Goal: Communication & Community: Ask a question

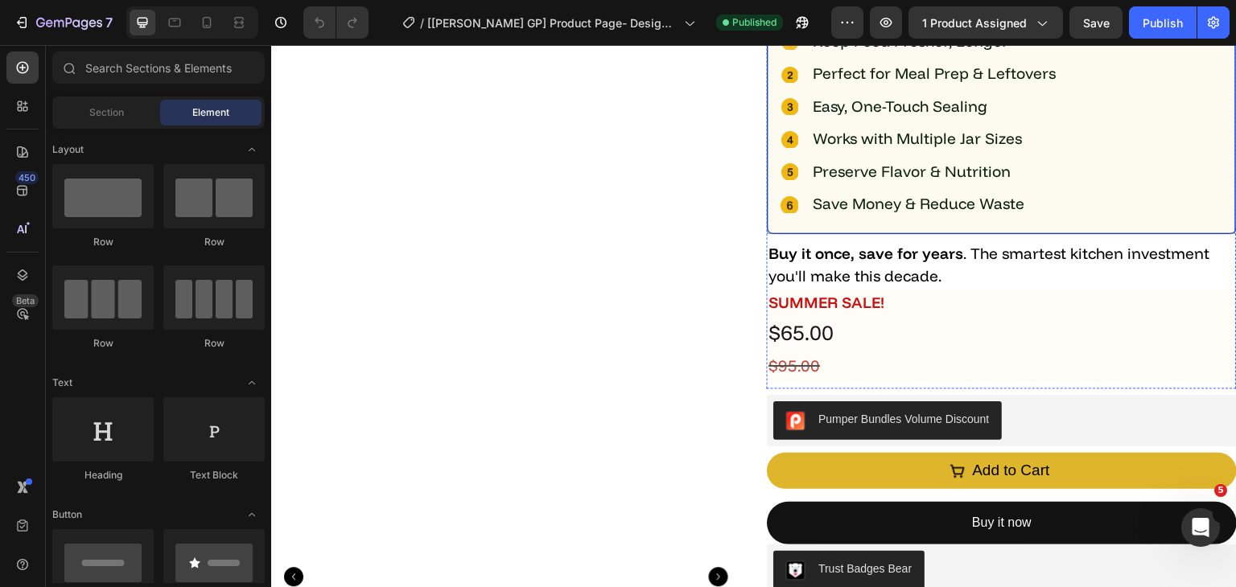
scroll to position [483, 0]
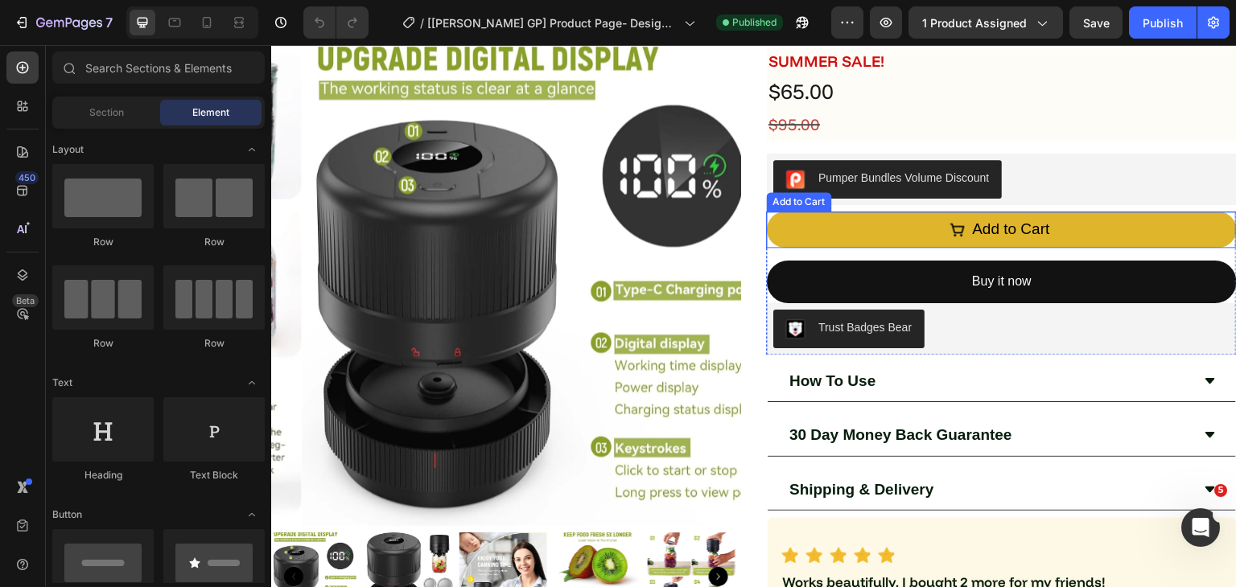
click at [854, 229] on button "Add to Cart" at bounding box center [1002, 230] width 470 height 36
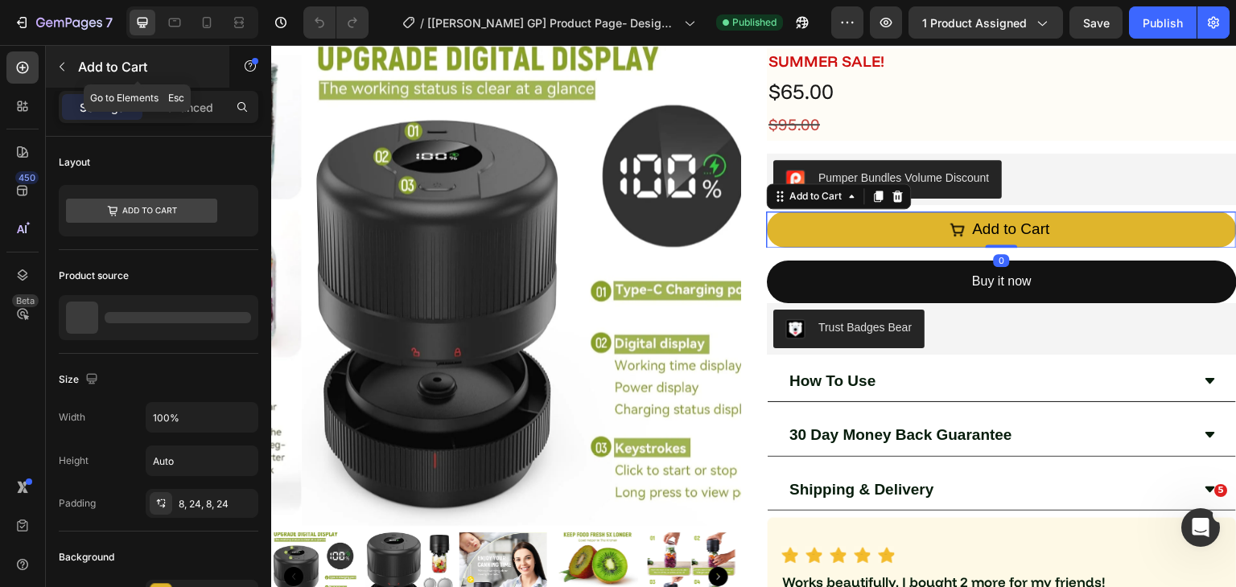
click at [61, 65] on icon "button" at bounding box center [62, 67] width 5 height 9
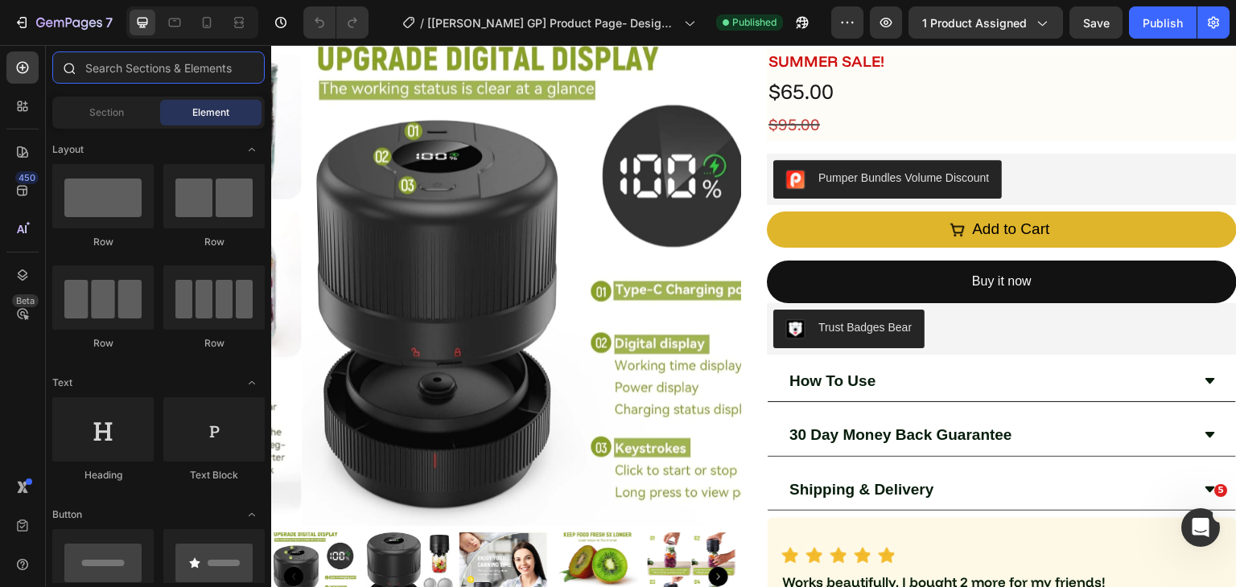
click at [125, 72] on input "text" at bounding box center [158, 67] width 212 height 32
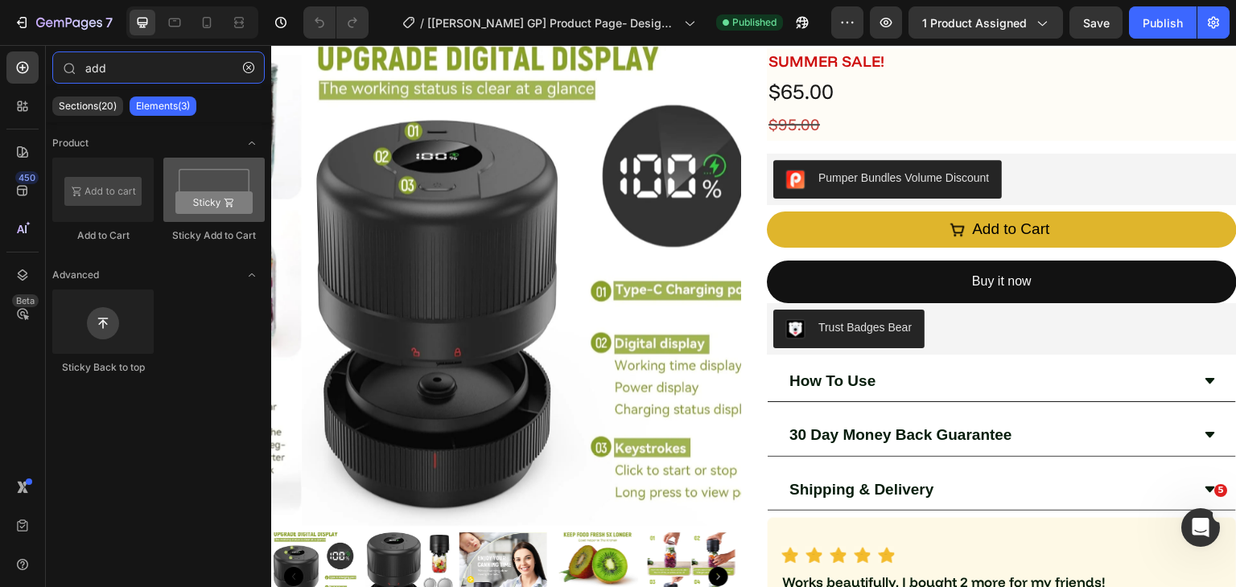
type input "add"
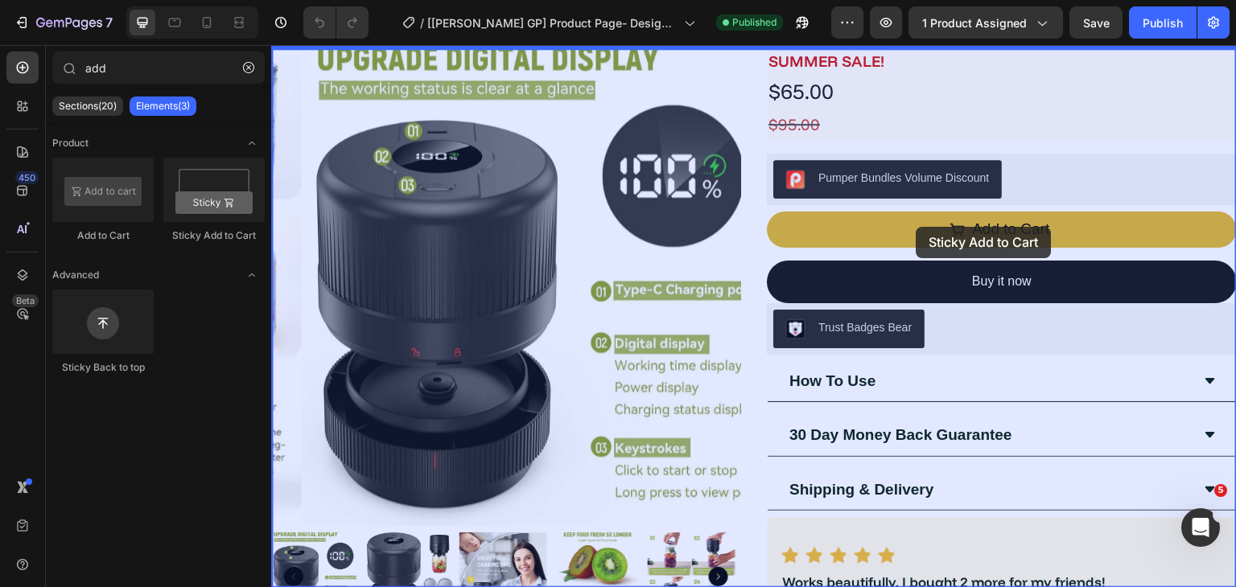
drag, startPoint x: 487, startPoint y: 229, endPoint x: 916, endPoint y: 227, distance: 429.6
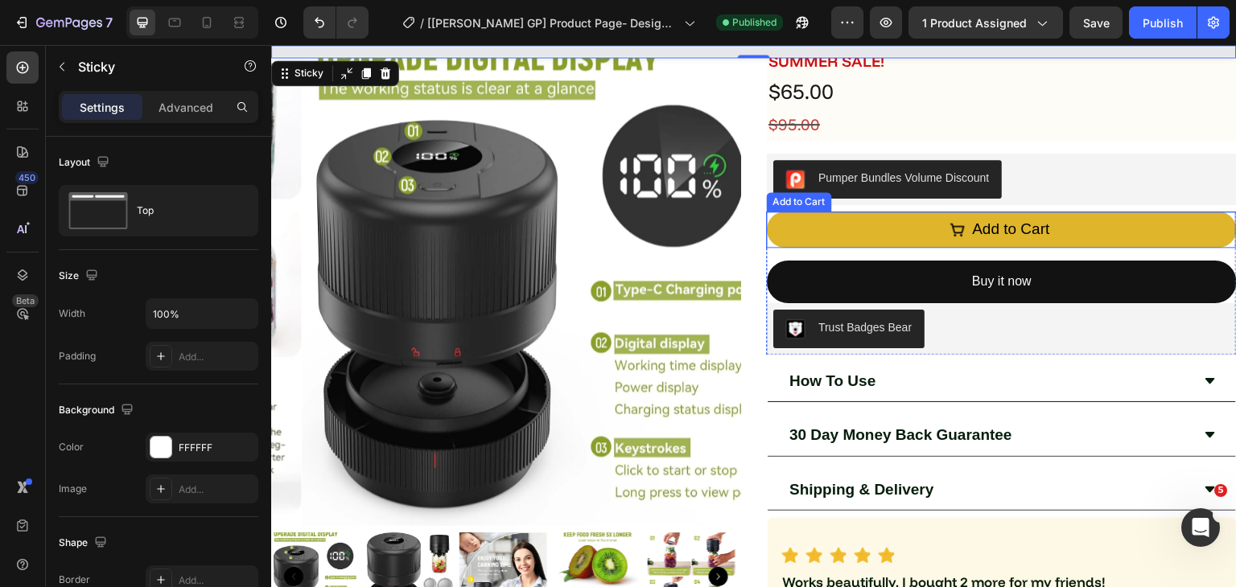
click at [888, 228] on button "Add to Cart" at bounding box center [1002, 230] width 470 height 36
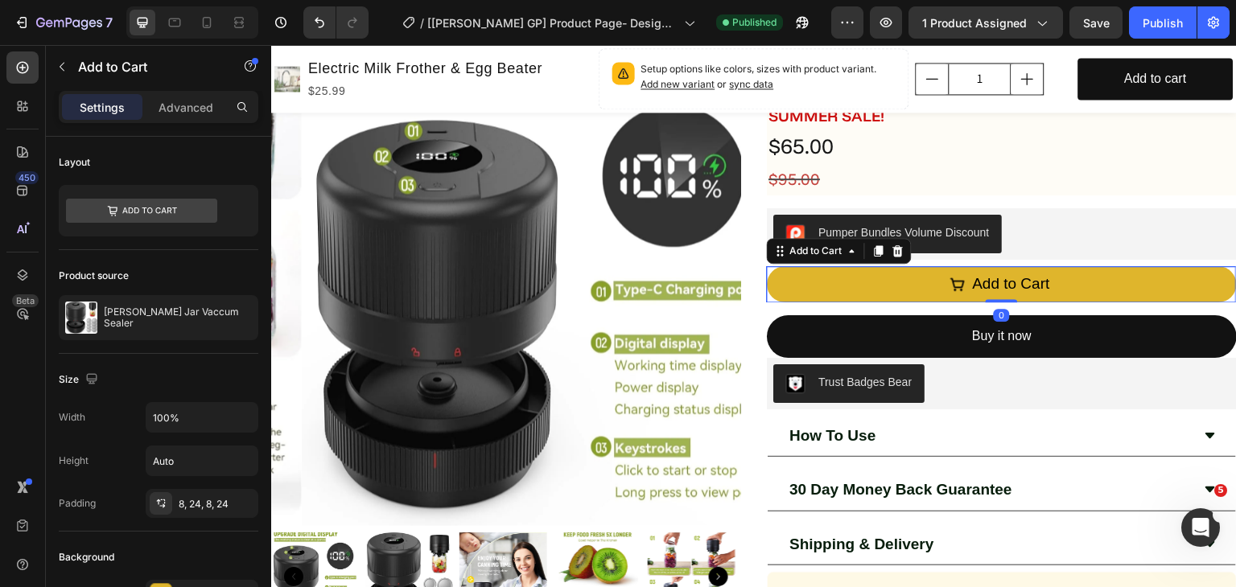
scroll to position [550, 0]
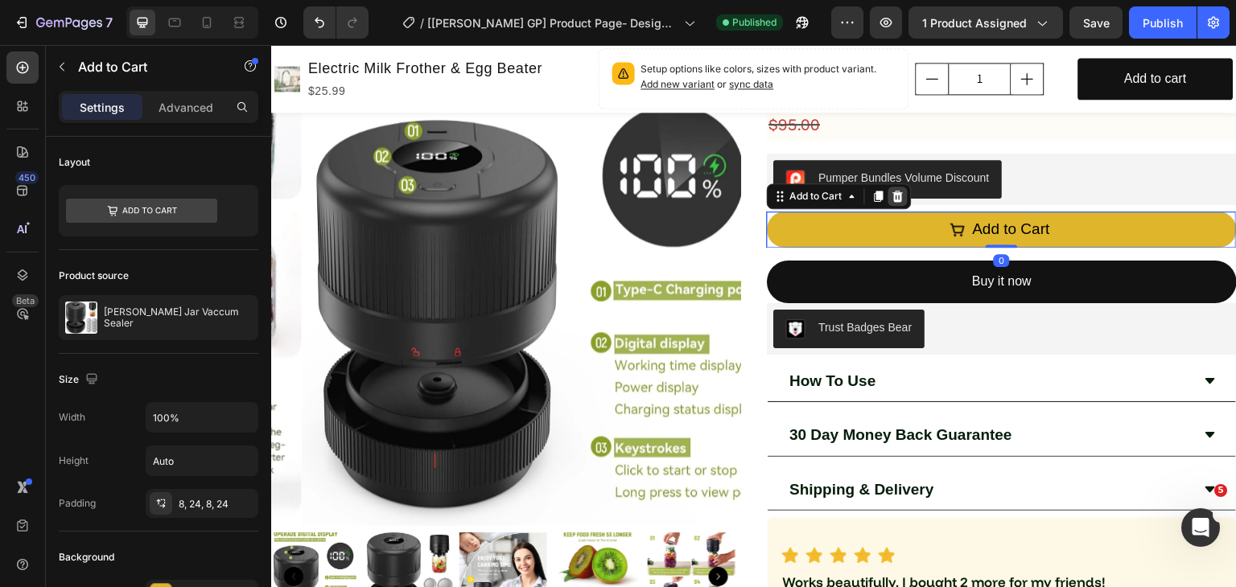
click at [891, 197] on icon at bounding box center [897, 196] width 13 height 13
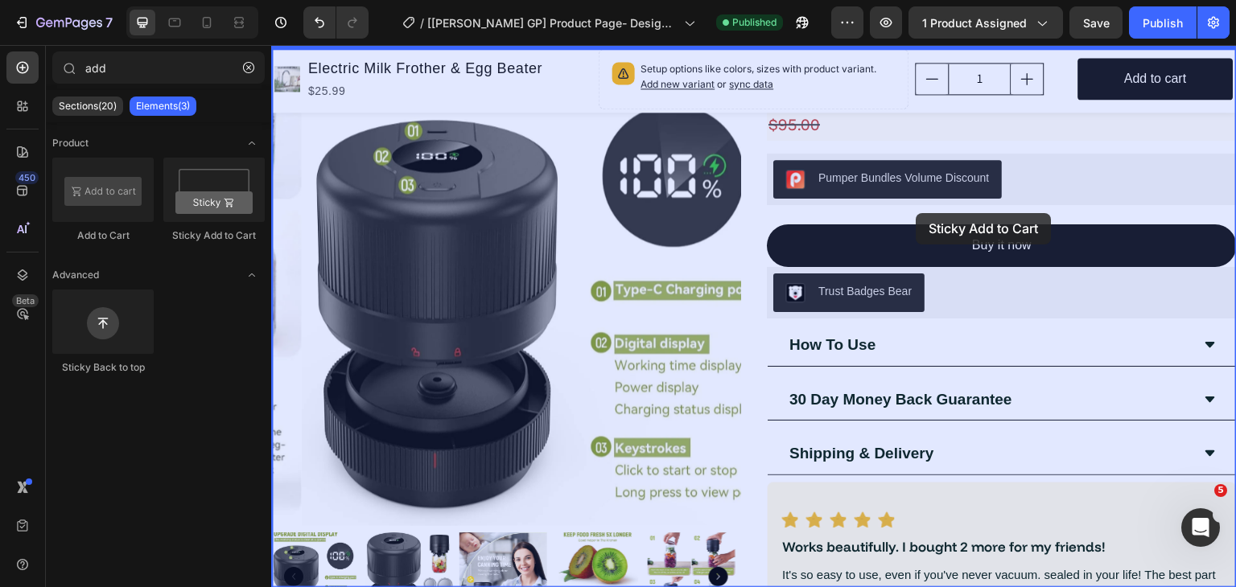
drag, startPoint x: 483, startPoint y: 223, endPoint x: 916, endPoint y: 213, distance: 432.9
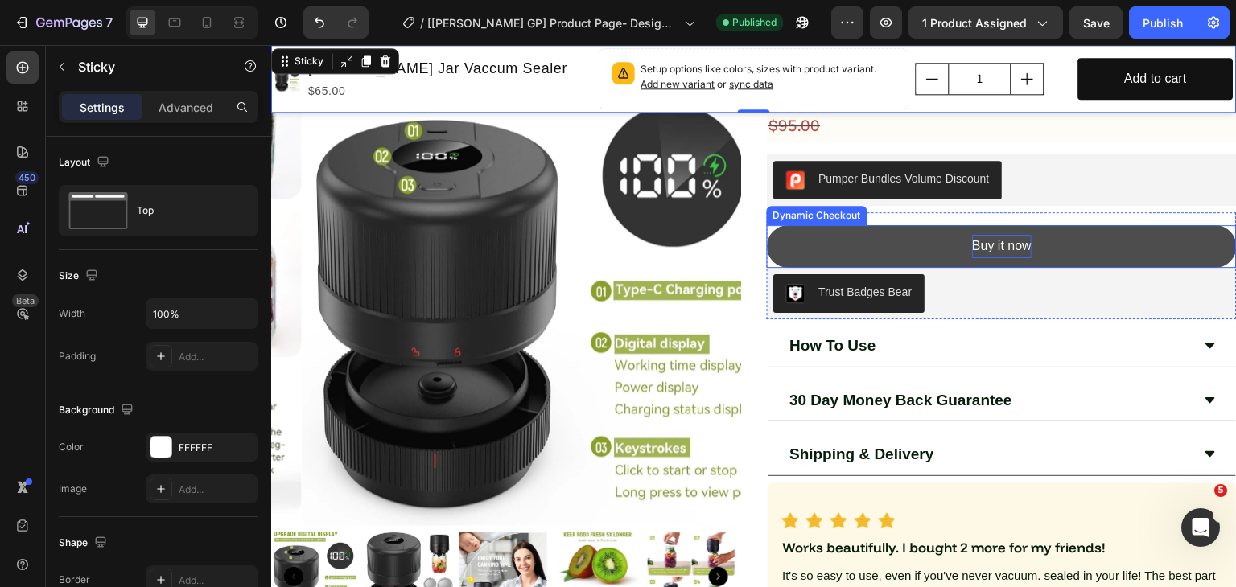
scroll to position [376, 0]
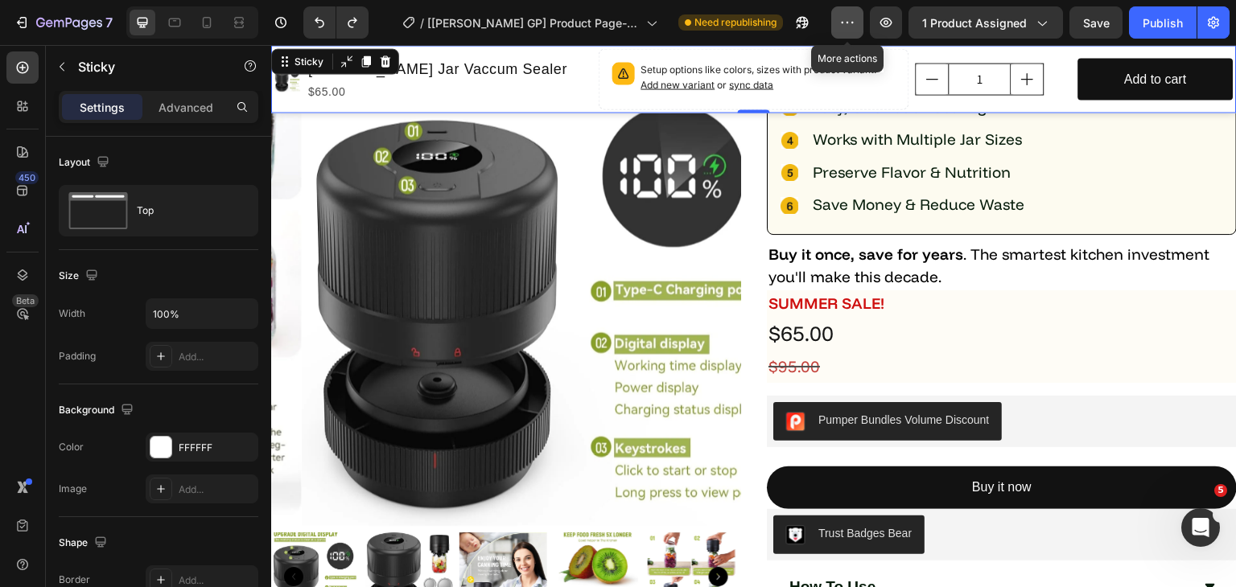
click at [844, 27] on icon "button" at bounding box center [847, 22] width 16 height 16
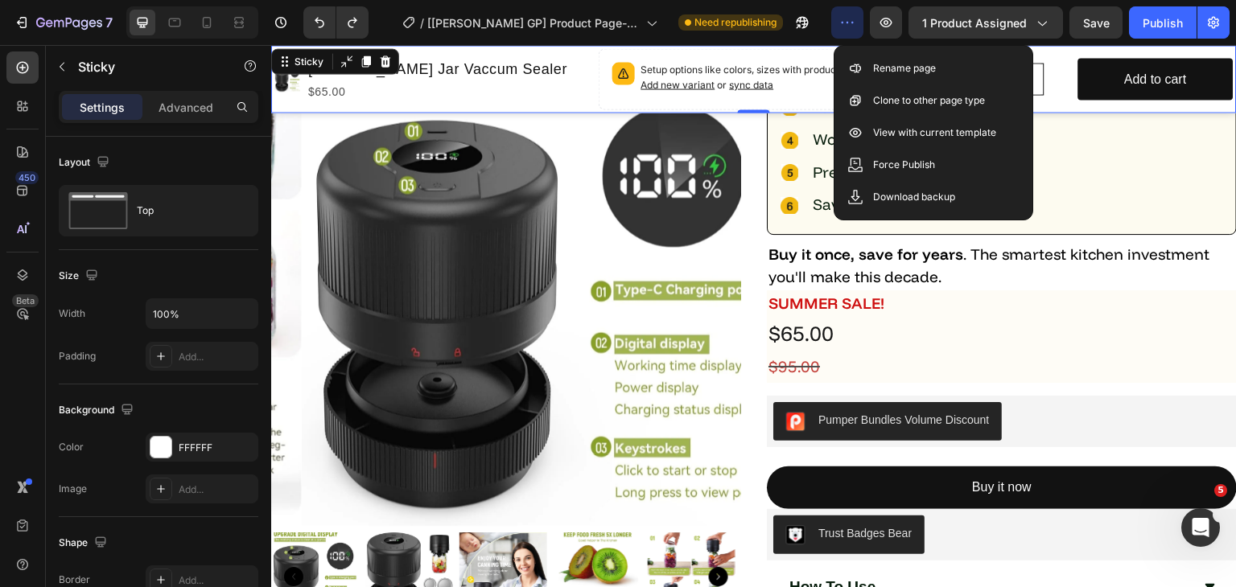
click at [844, 27] on icon "button" at bounding box center [847, 22] width 16 height 16
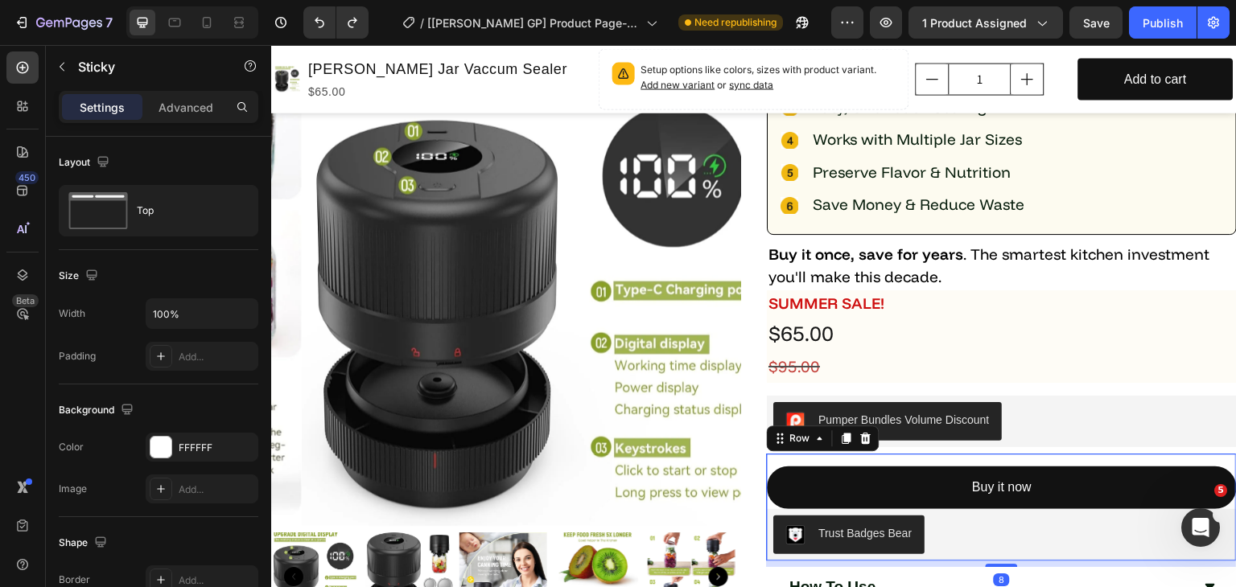
click at [920, 463] on div "Buy it now Dynamic Checkout Trust Badges Bear Trust Badges Bear" at bounding box center [1002, 507] width 470 height 107
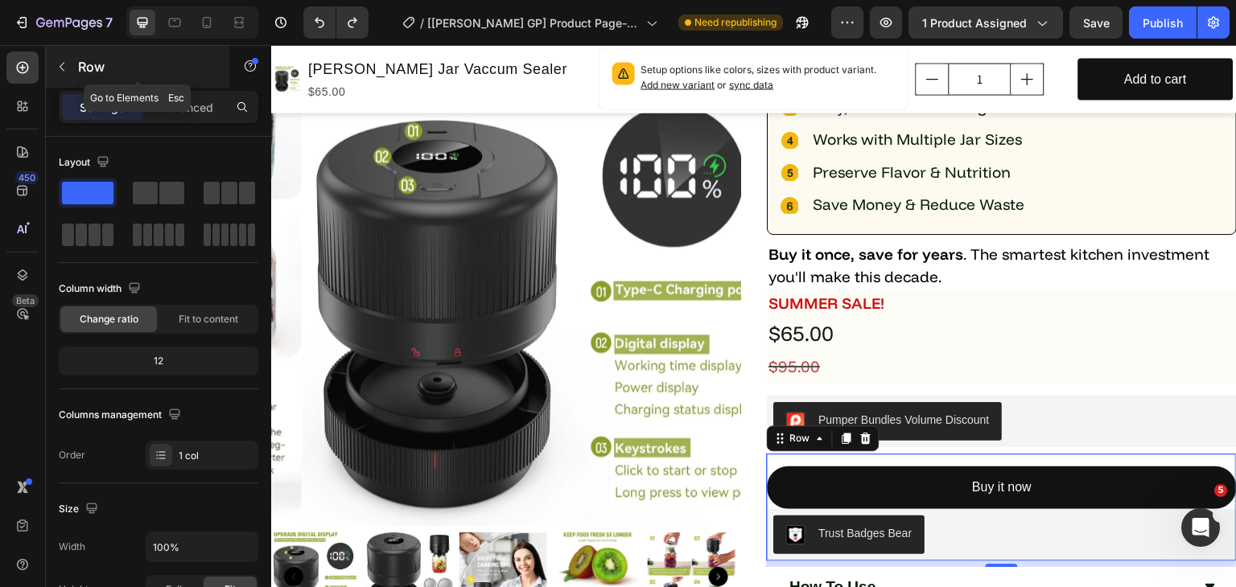
click at [61, 62] on icon "button" at bounding box center [62, 66] width 13 height 13
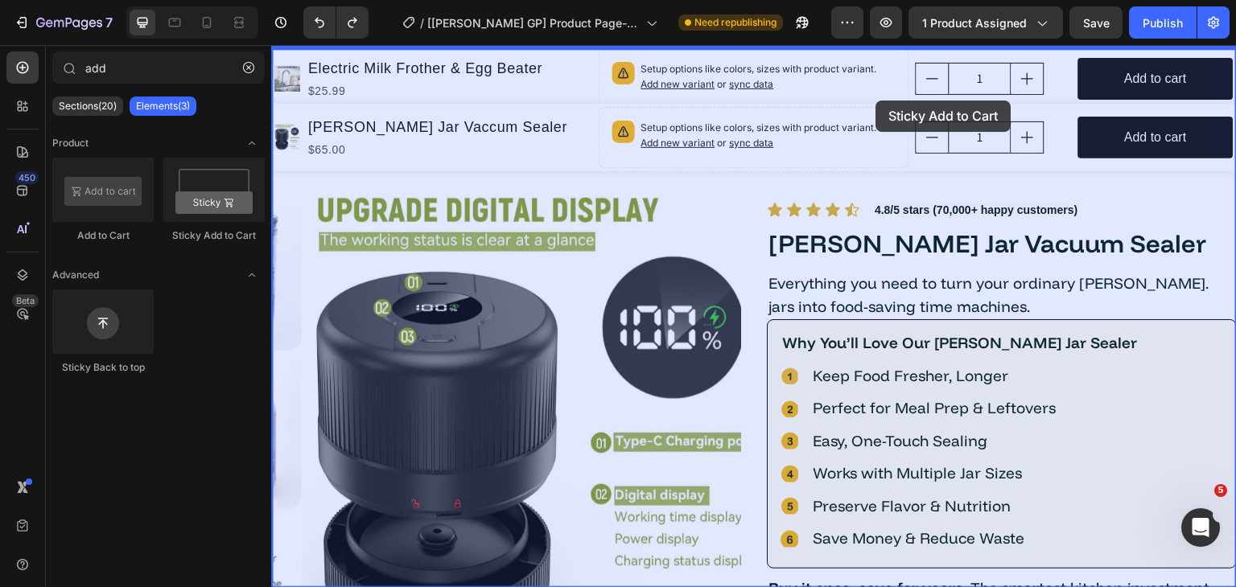
scroll to position [0, 0]
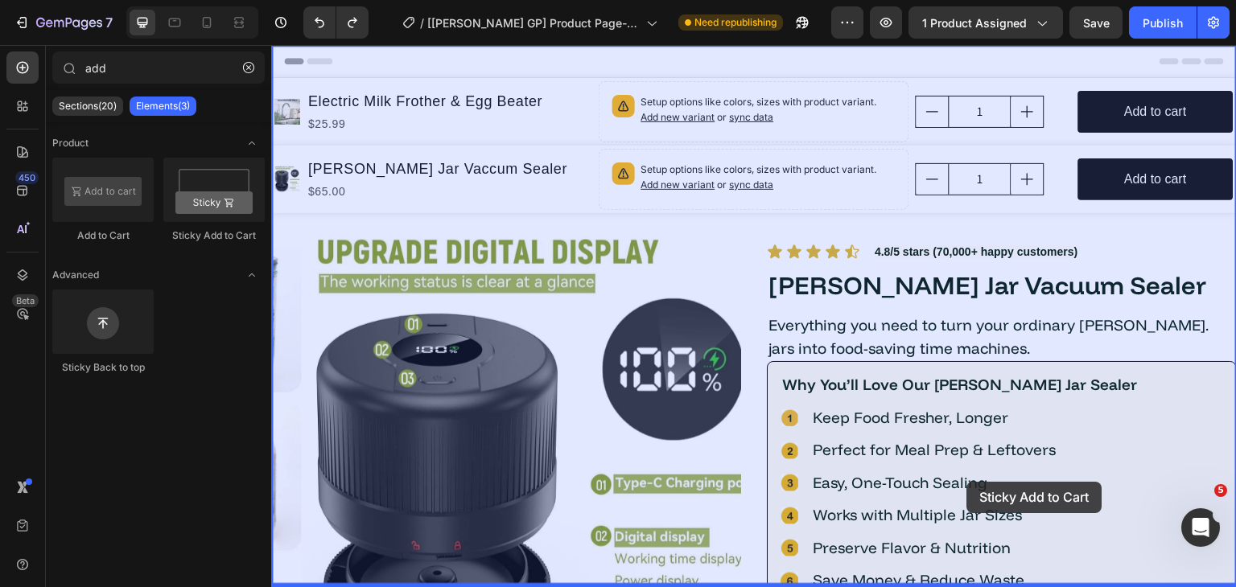
drag, startPoint x: 477, startPoint y: 249, endPoint x: 967, endPoint y: 482, distance: 542.6
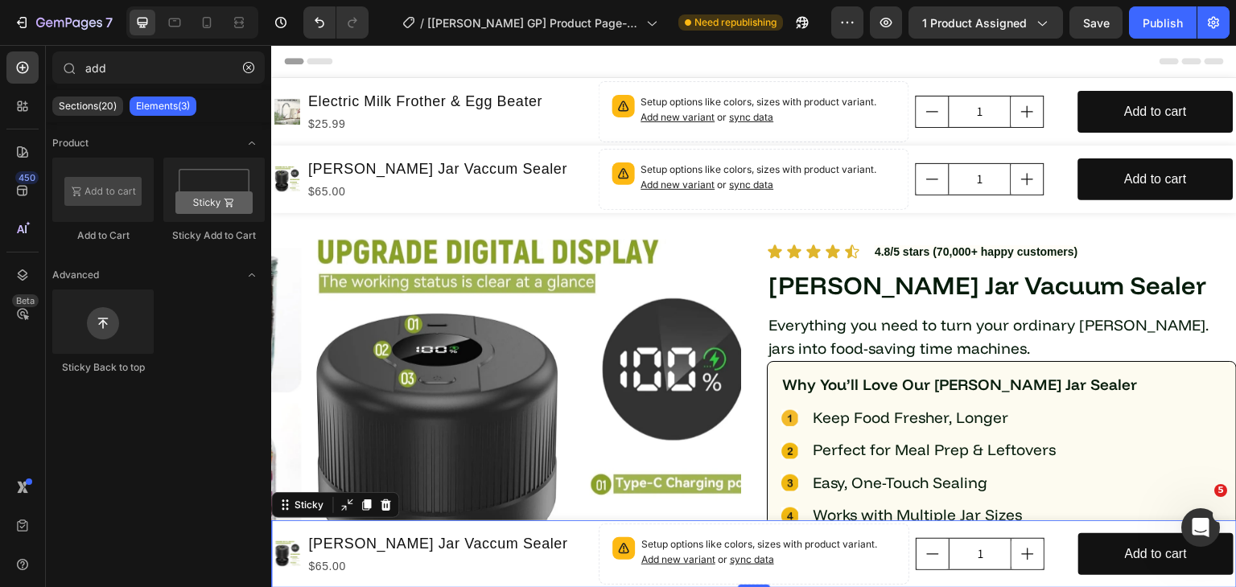
click at [837, 76] on div "Header" at bounding box center [754, 61] width 940 height 32
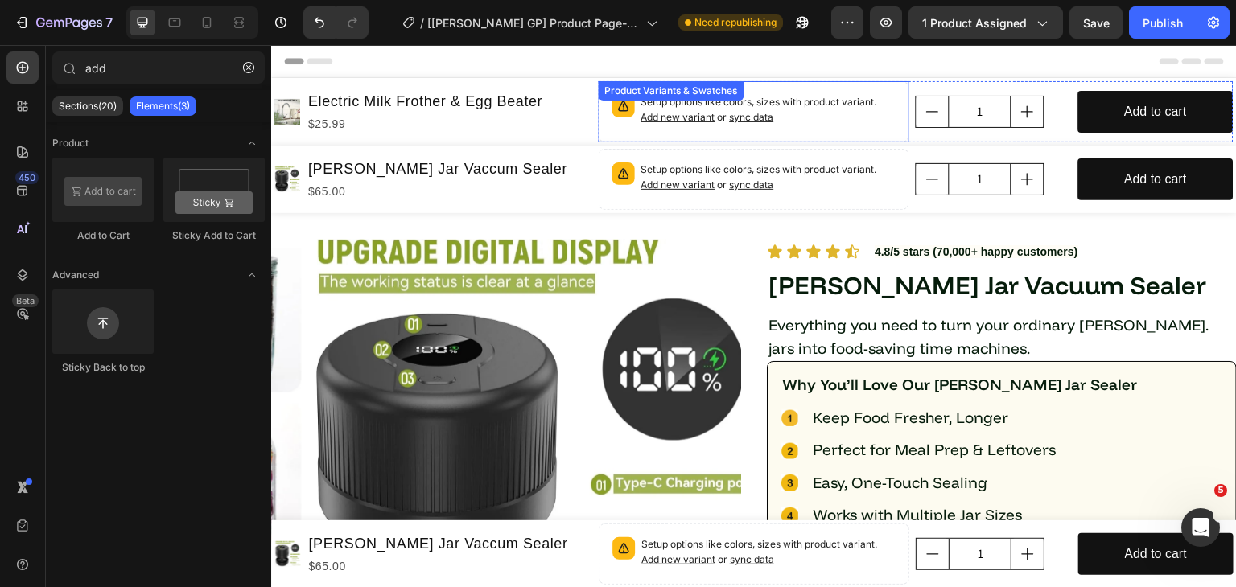
click at [839, 87] on div "Setup options like colors, sizes with product variant. Add new variant or sync …" at bounding box center [754, 111] width 311 height 61
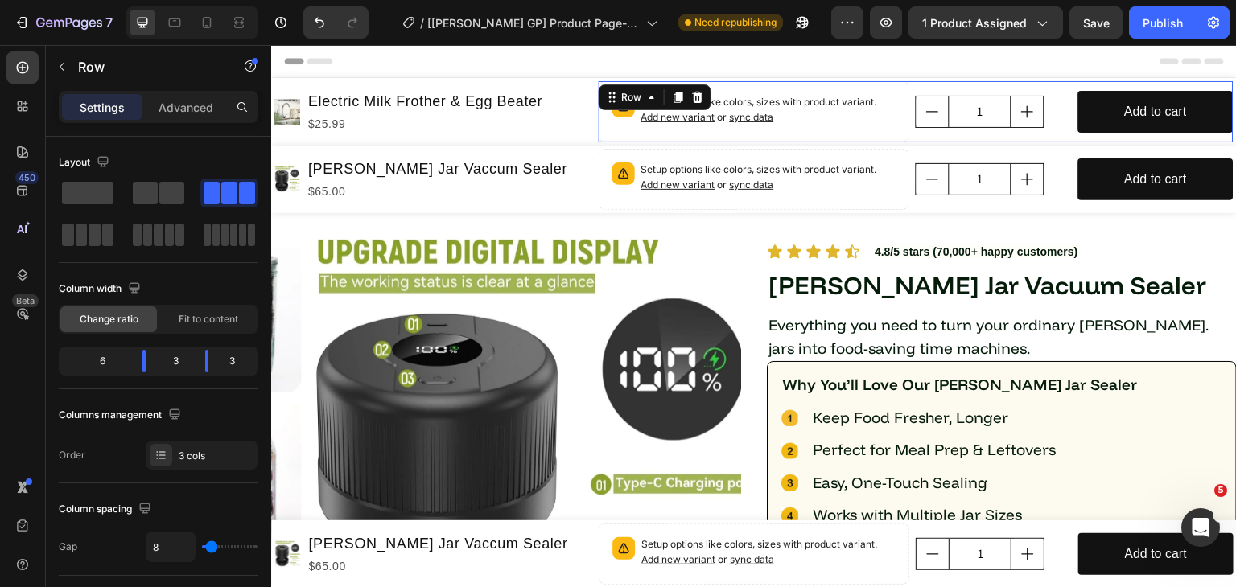
click at [1039, 86] on div "1 Product Quantity" at bounding box center [992, 111] width 155 height 61
click at [693, 94] on icon at bounding box center [697, 97] width 10 height 11
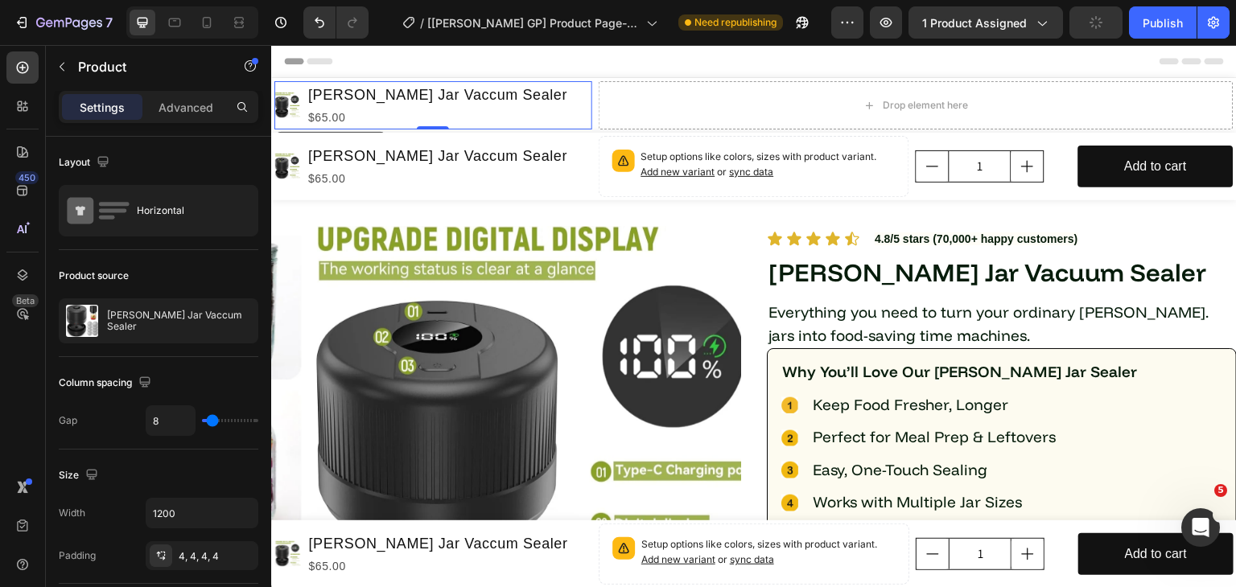
click at [541, 93] on div "Product Images [PERSON_NAME] Jar Vaccum Sealer Product Title $65.00 Product Pri…" at bounding box center [433, 105] width 318 height 48
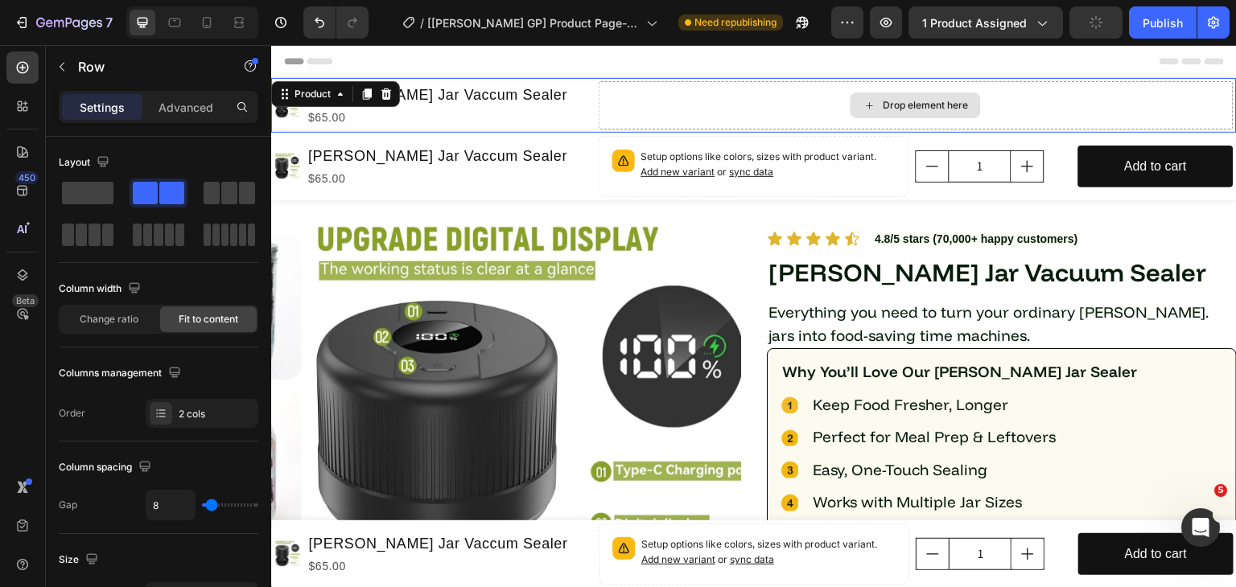
click at [712, 92] on div "Drop element here" at bounding box center [916, 105] width 635 height 48
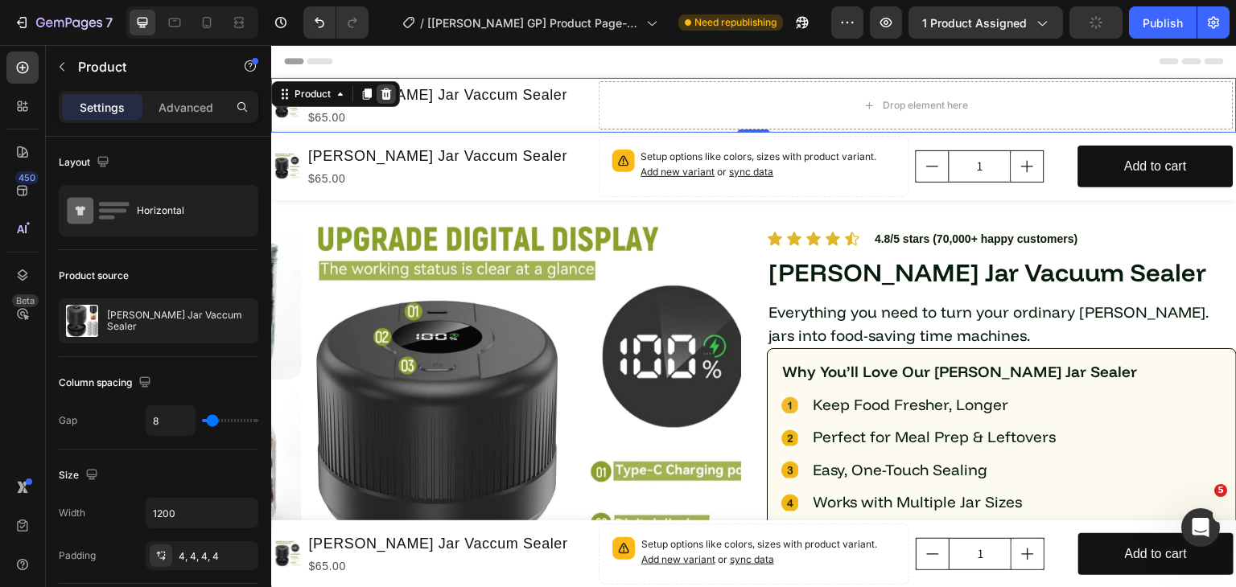
click at [392, 91] on icon at bounding box center [386, 94] width 13 height 13
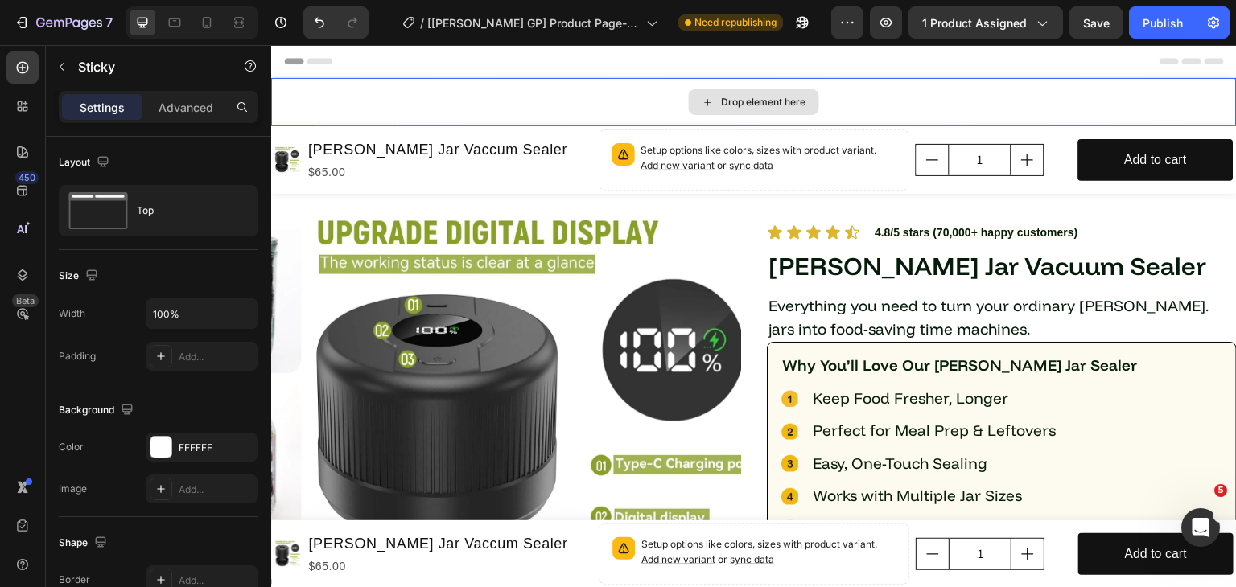
click at [1123, 96] on div "Drop element here" at bounding box center [753, 102] width 965 height 48
click at [582, 85] on div "Drop element here" at bounding box center [753, 102] width 965 height 48
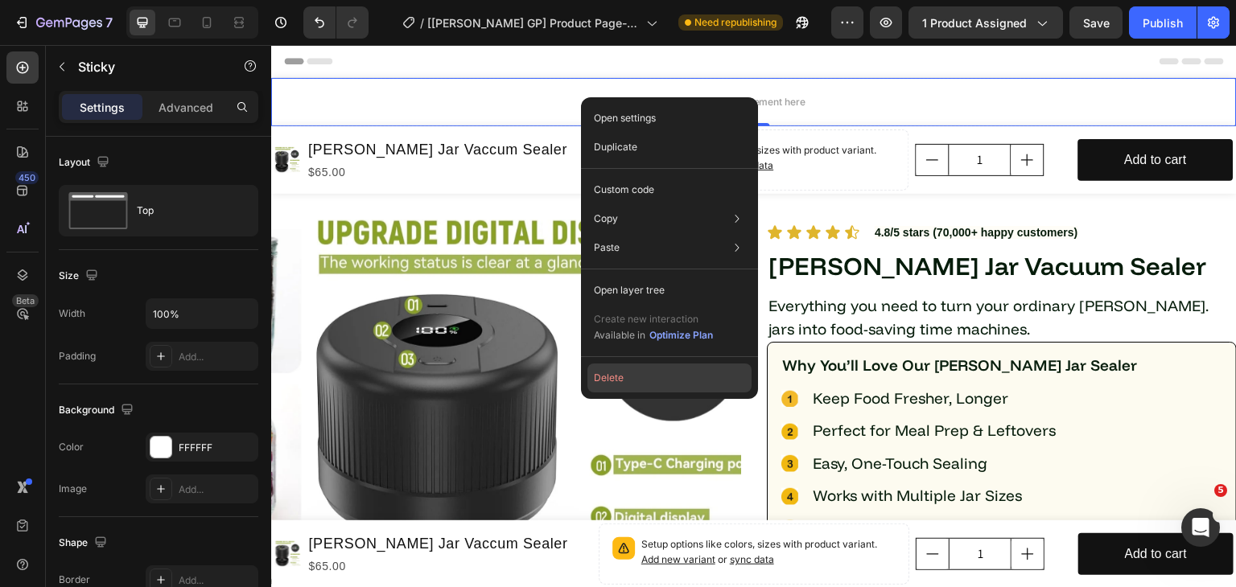
click at [637, 371] on button "Delete" at bounding box center [669, 378] width 164 height 29
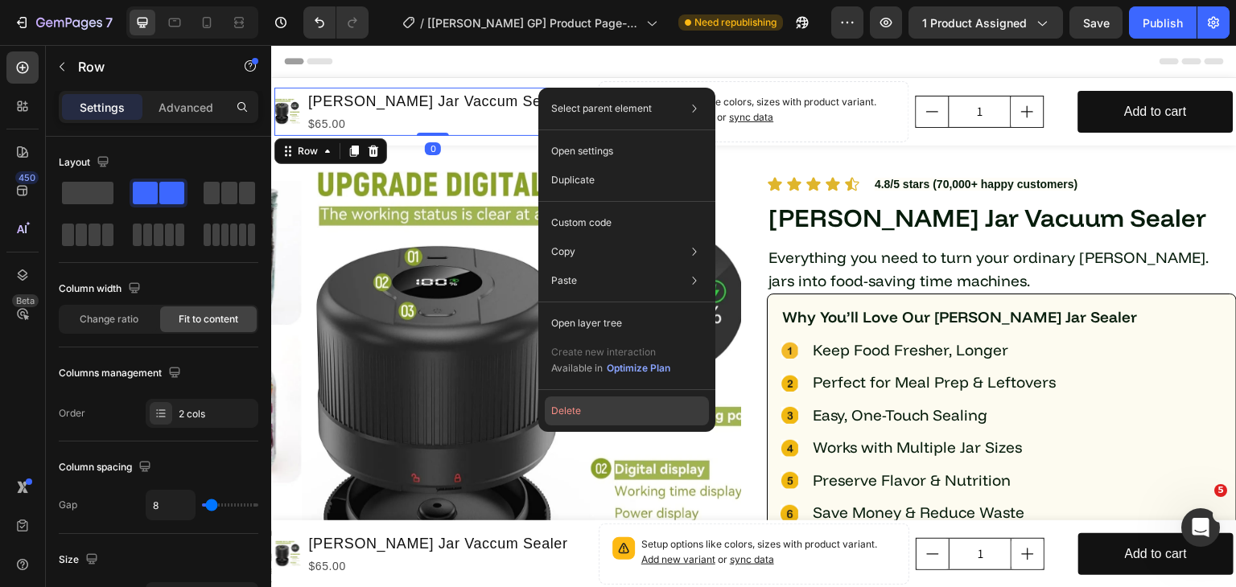
click at [601, 408] on button "Delete" at bounding box center [627, 411] width 164 height 29
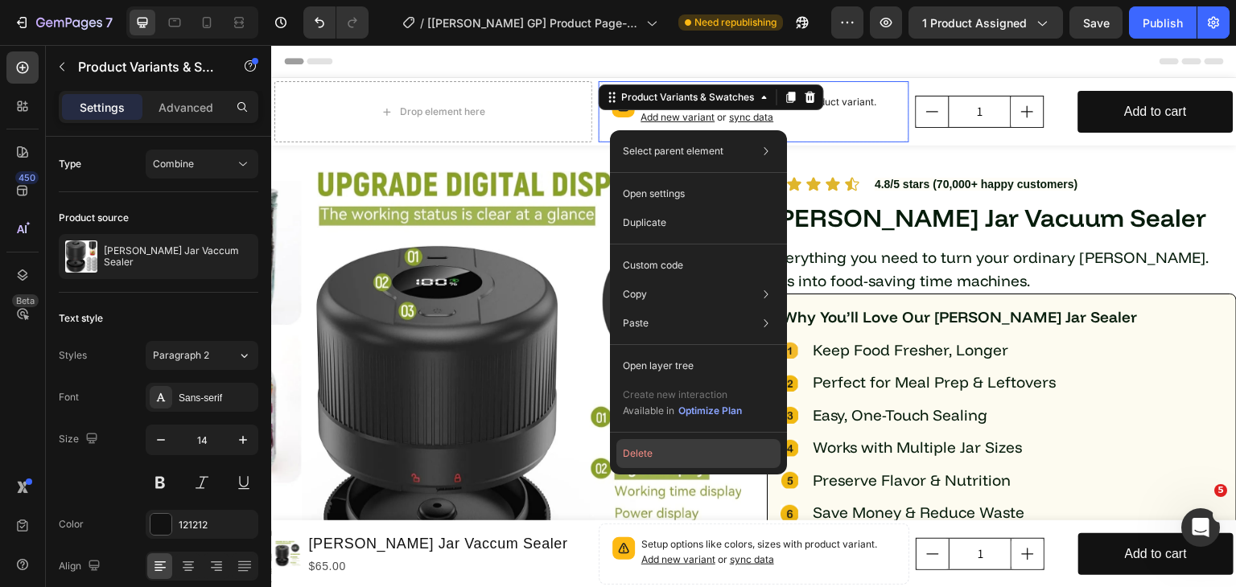
click at [673, 466] on button "Delete" at bounding box center [698, 453] width 164 height 29
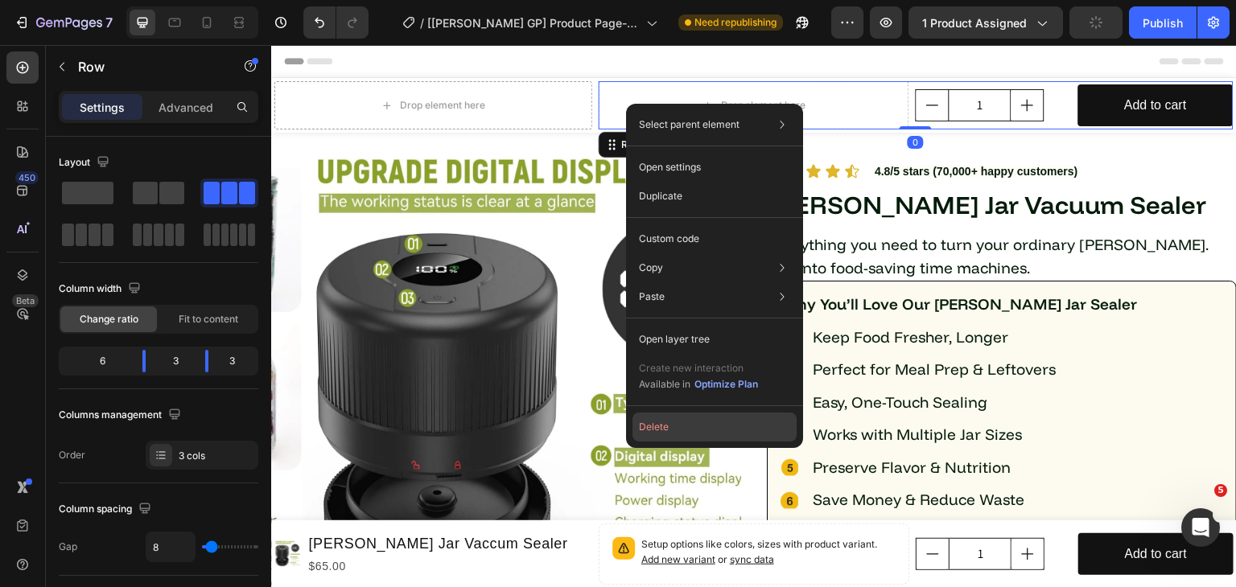
click at [701, 432] on button "Delete" at bounding box center [714, 427] width 164 height 29
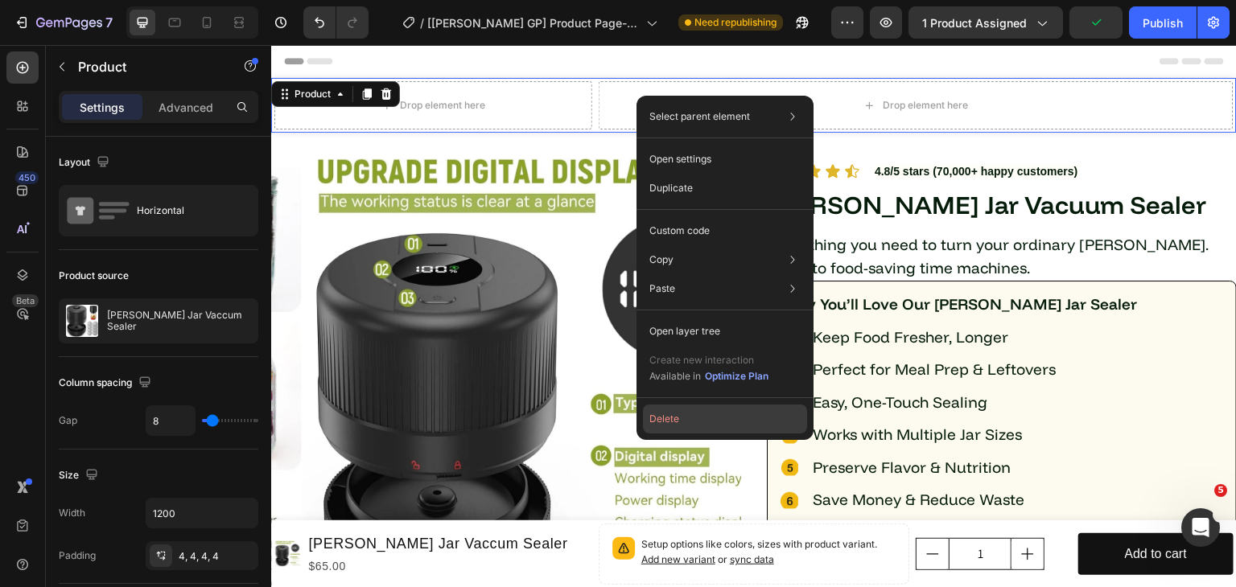
drag, startPoint x: 664, startPoint y: 413, endPoint x: 394, endPoint y: 367, distance: 273.5
click at [664, 413] on button "Delete" at bounding box center [725, 419] width 164 height 29
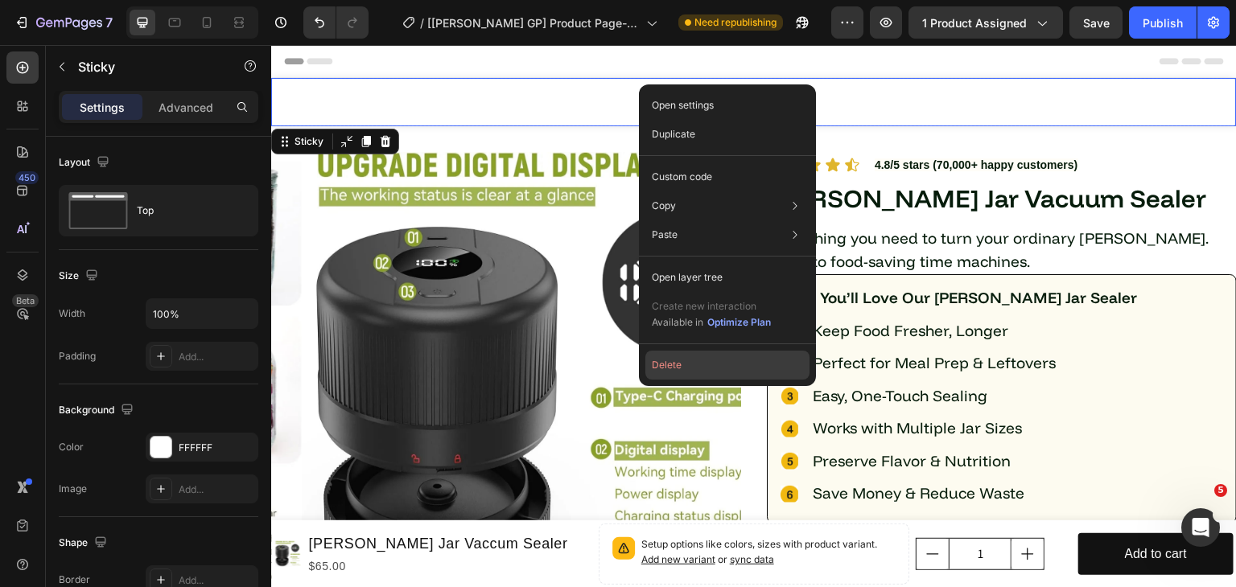
click at [673, 368] on button "Delete" at bounding box center [727, 365] width 164 height 29
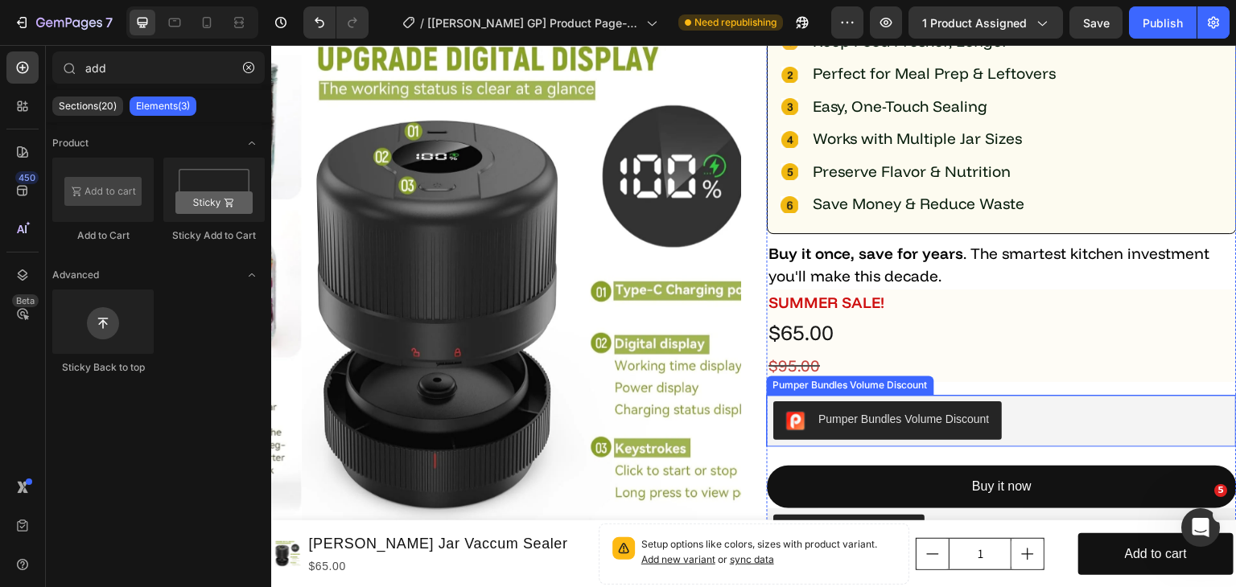
scroll to position [322, 0]
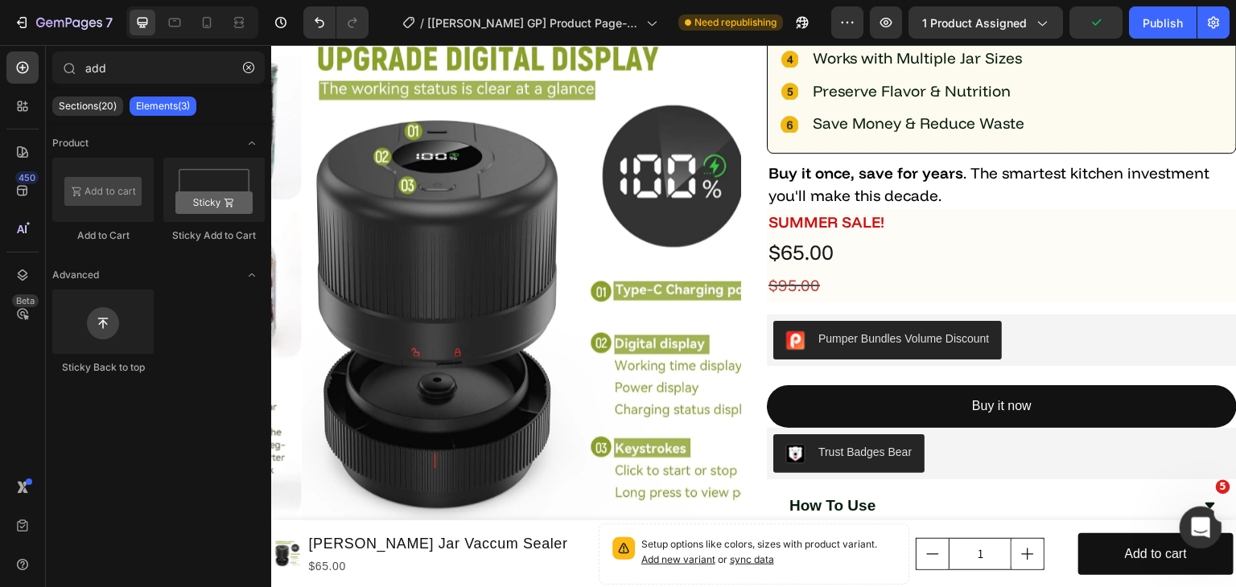
click at [1193, 517] on icon "Open Intercom Messenger" at bounding box center [1198, 525] width 27 height 27
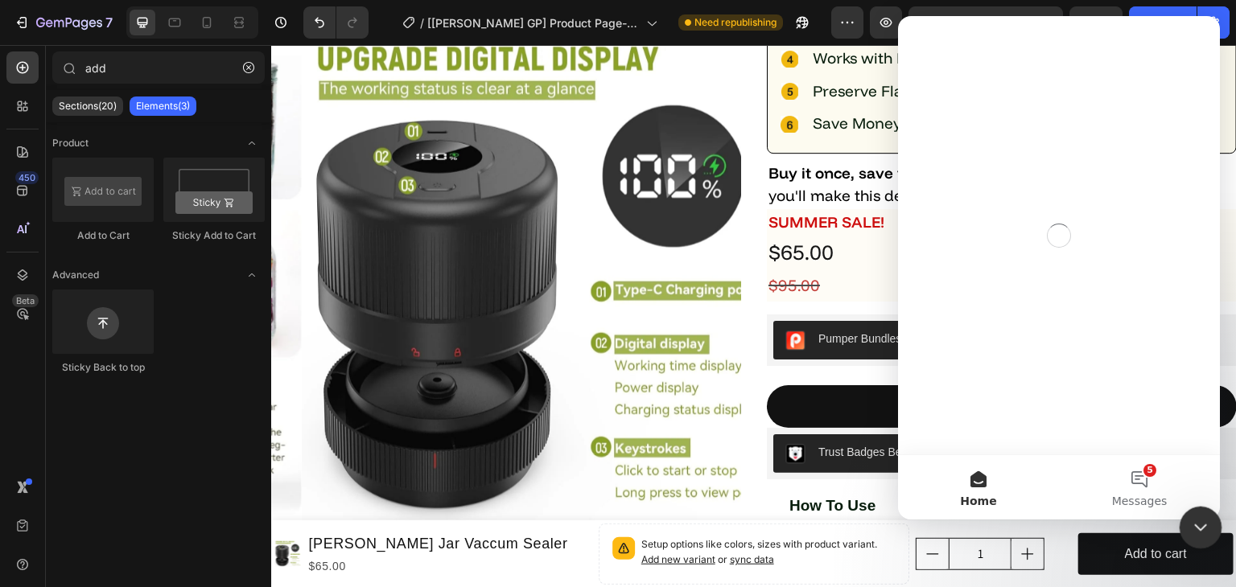
scroll to position [0, 0]
click at [1193, 517] on icon "Close Intercom Messenger" at bounding box center [1197, 525] width 19 height 19
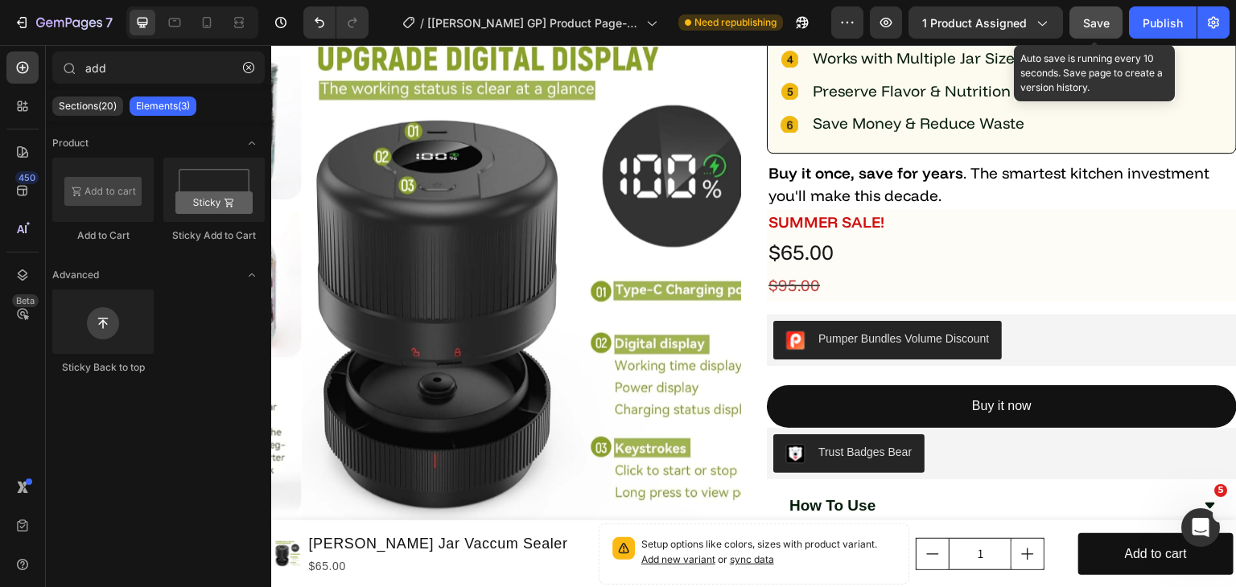
click at [1106, 27] on span "Save" at bounding box center [1096, 23] width 27 height 14
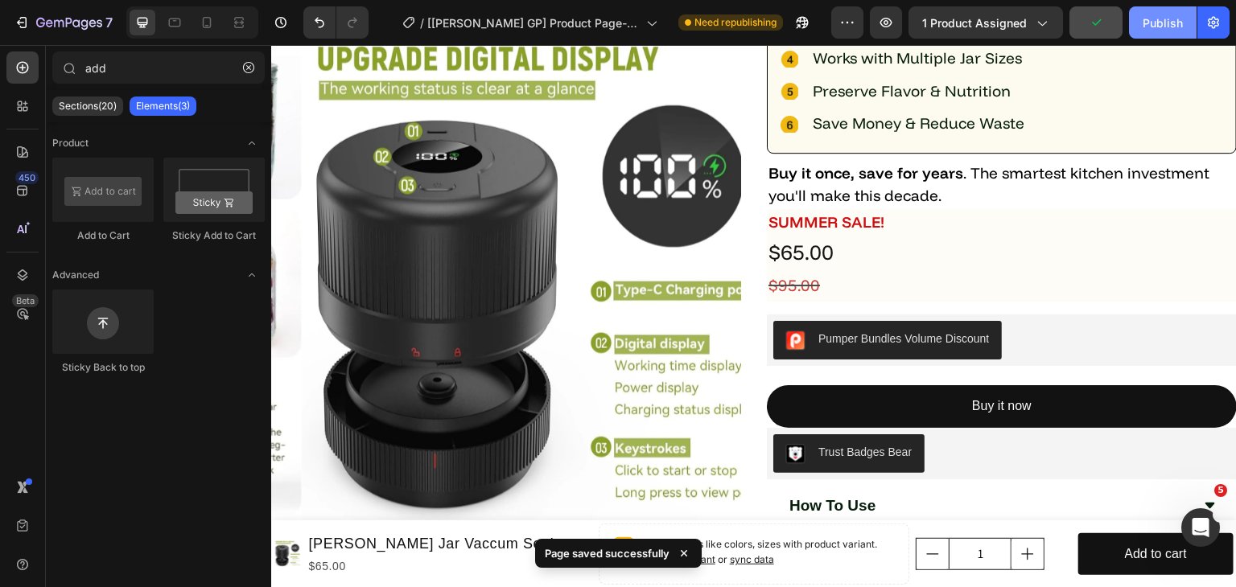
click at [1158, 27] on div "Publish" at bounding box center [1162, 22] width 40 height 17
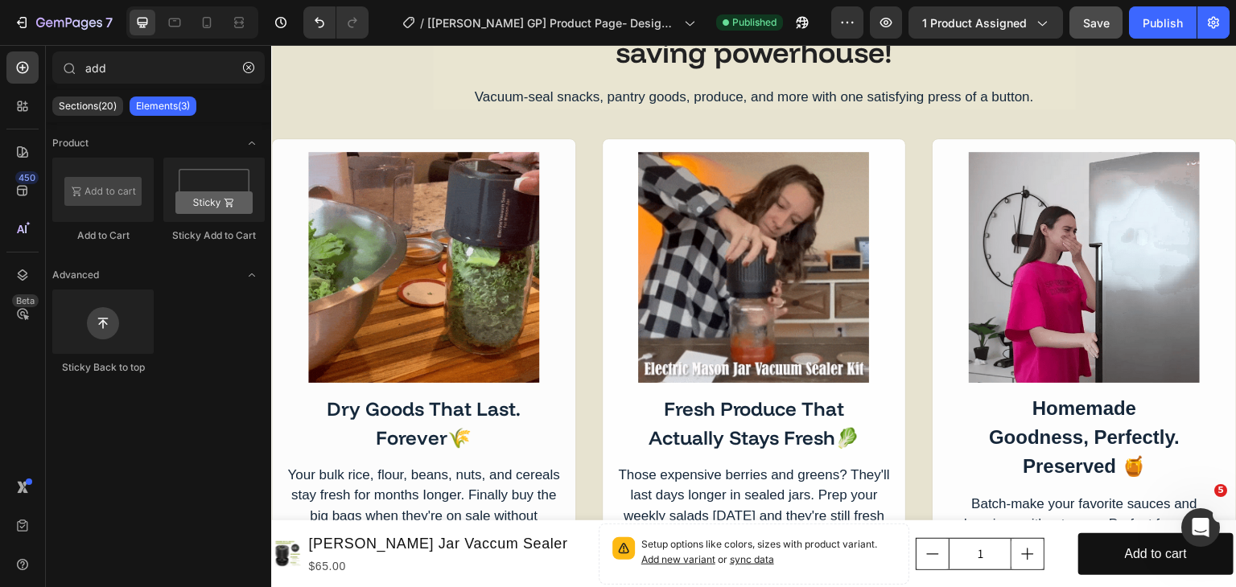
scroll to position [1609, 0]
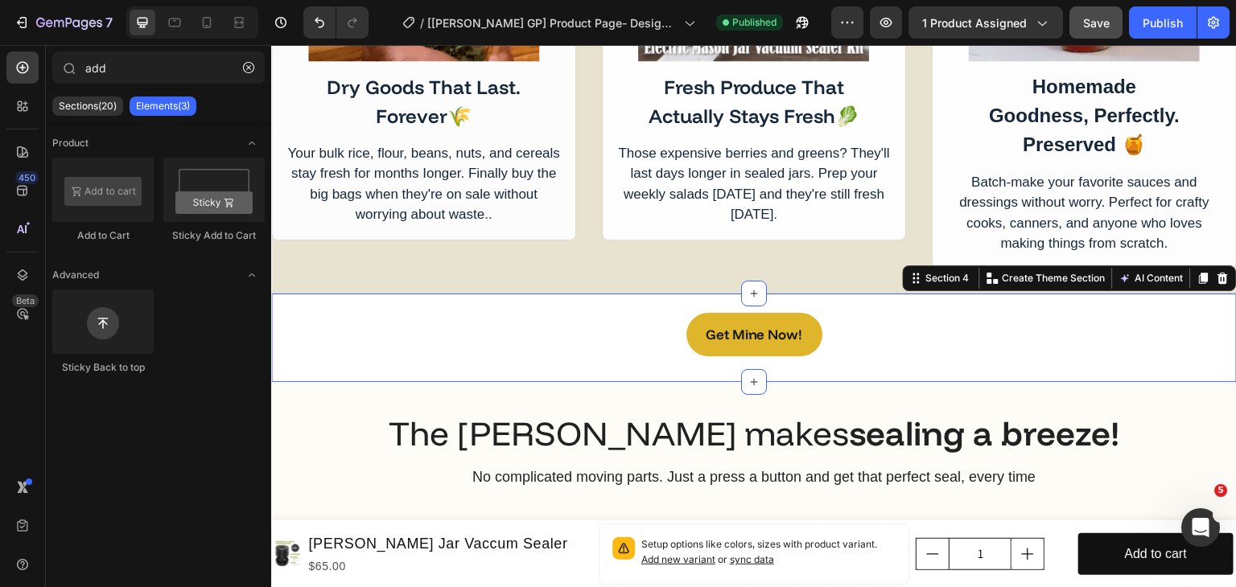
click at [868, 376] on div "Get Mine Now! Button Section 4 You can create reusable sections Create Theme Se…" at bounding box center [753, 338] width 965 height 89
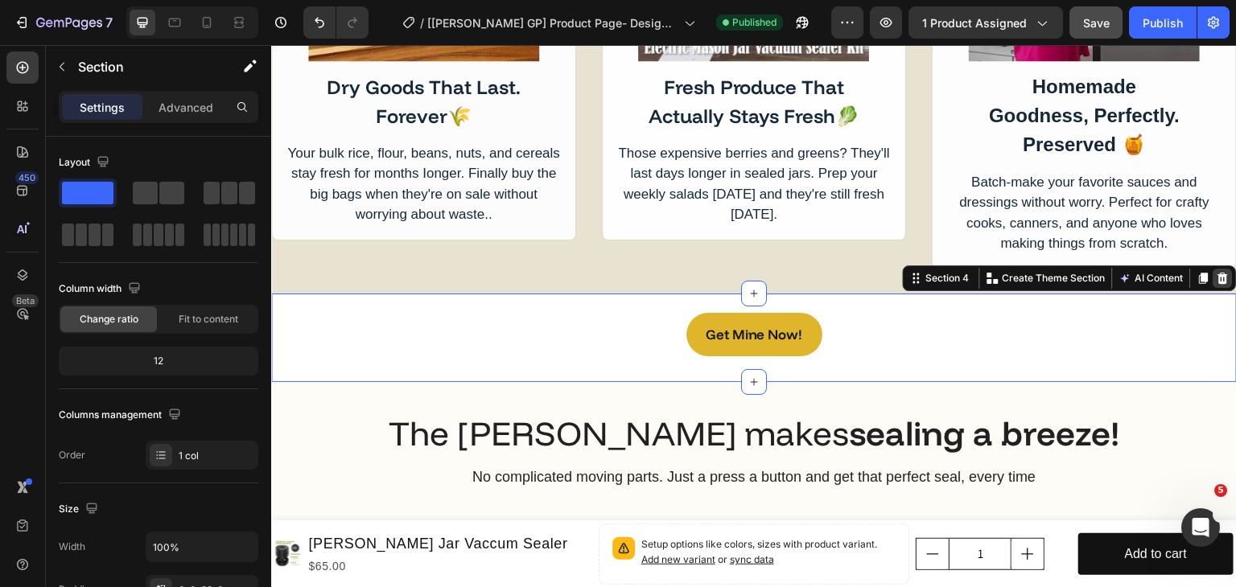
click at [1218, 278] on icon at bounding box center [1223, 278] width 10 height 11
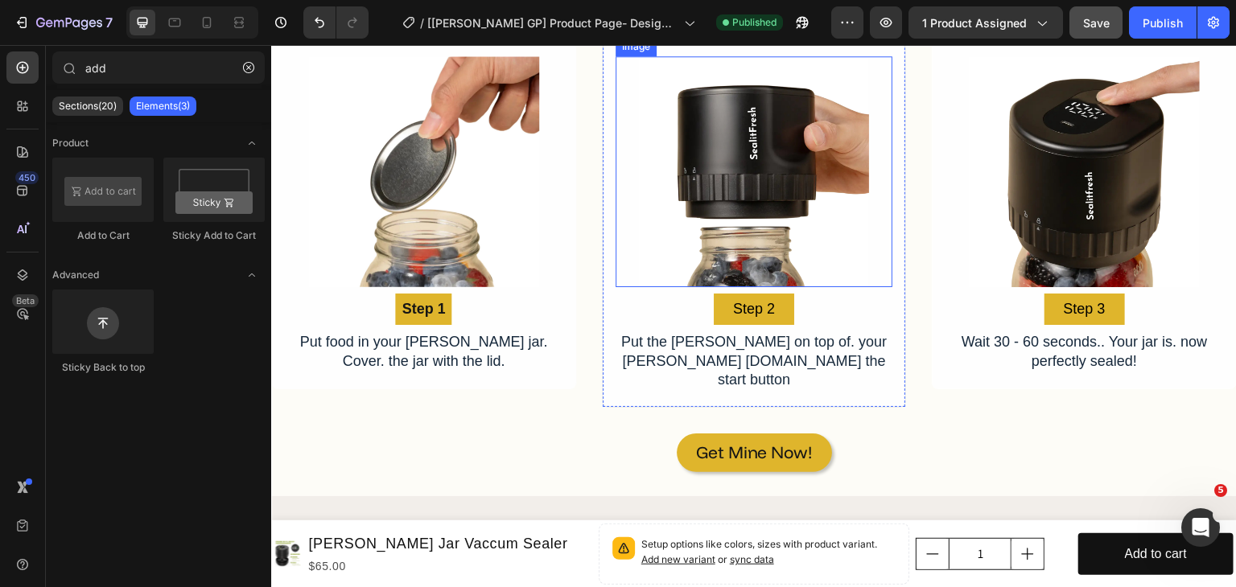
scroll to position [2172, 0]
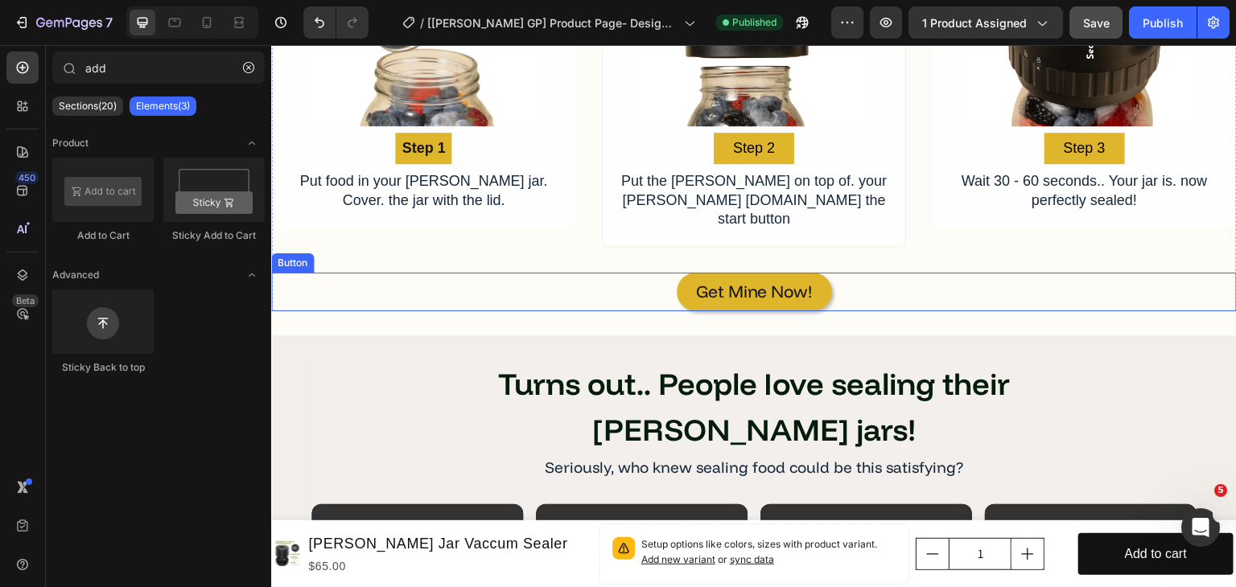
click at [902, 278] on div "Get Mine Now! Button" at bounding box center [753, 292] width 965 height 39
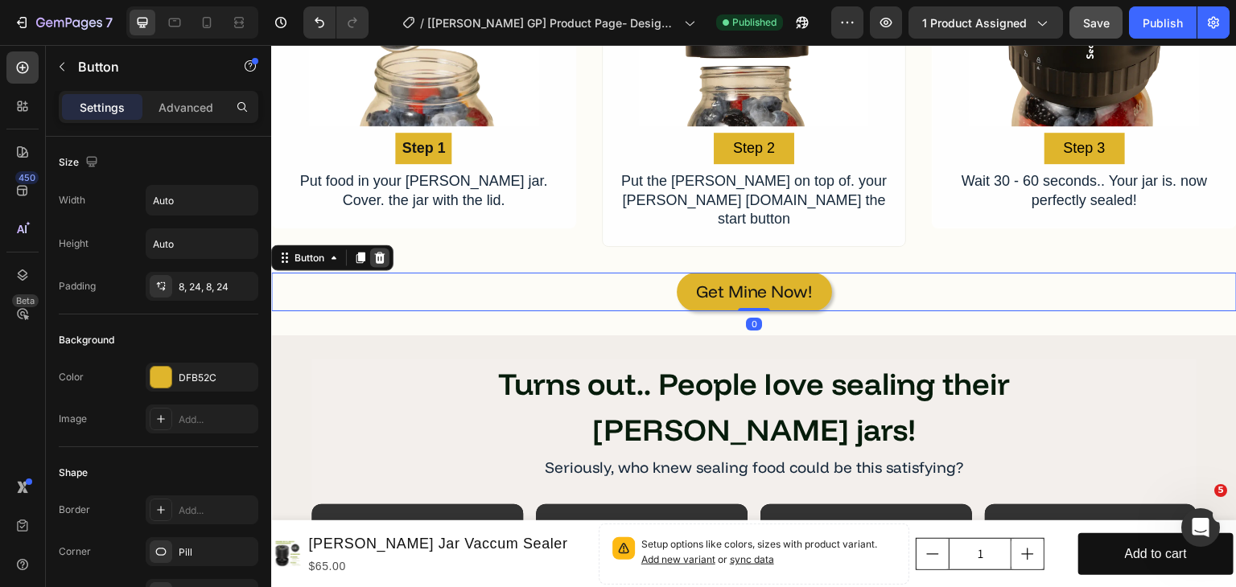
click at [376, 252] on icon at bounding box center [380, 257] width 10 height 11
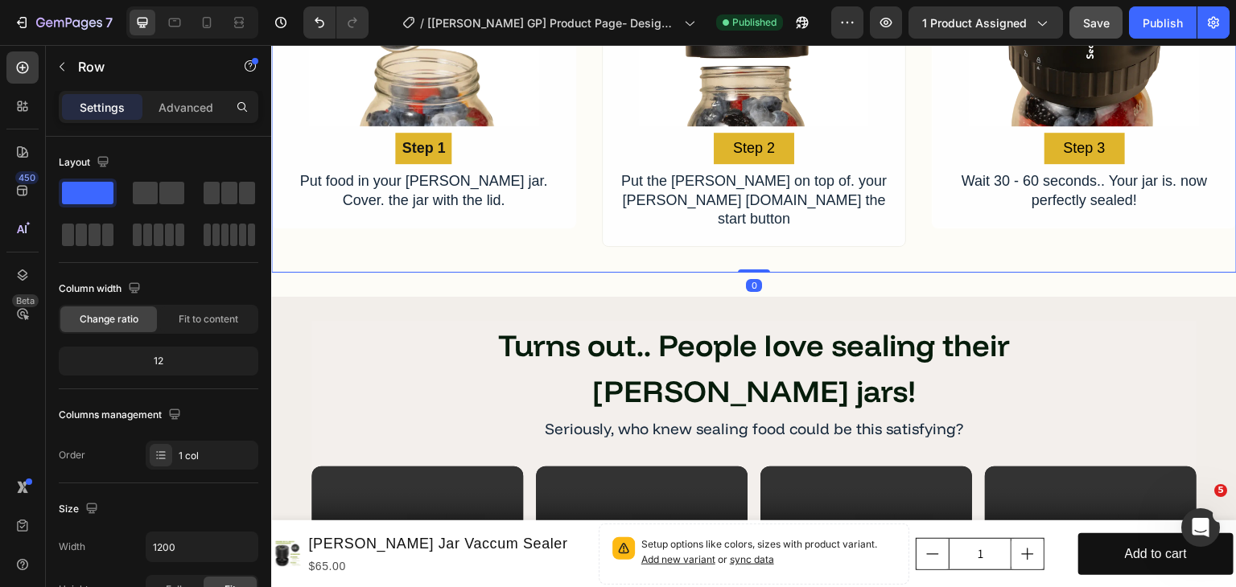
click at [467, 248] on div "The [PERSON_NAME] makes sealing a breeze! Heading No complicated moving parts. …" at bounding box center [753, 13] width 965 height 519
drag, startPoint x: 748, startPoint y: 252, endPoint x: 750, endPoint y: 241, distance: 11.4
click at [750, 241] on div "The [PERSON_NAME] makes sealing a breeze! Heading No complicated moving parts. …" at bounding box center [753, 13] width 965 height 519
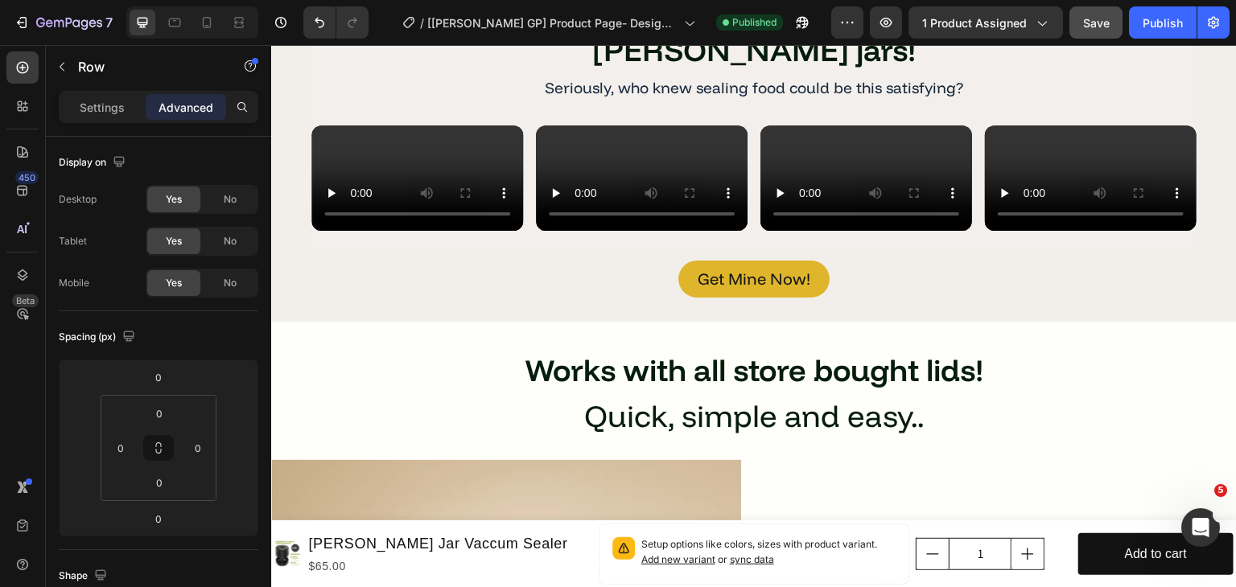
scroll to position [2816, 0]
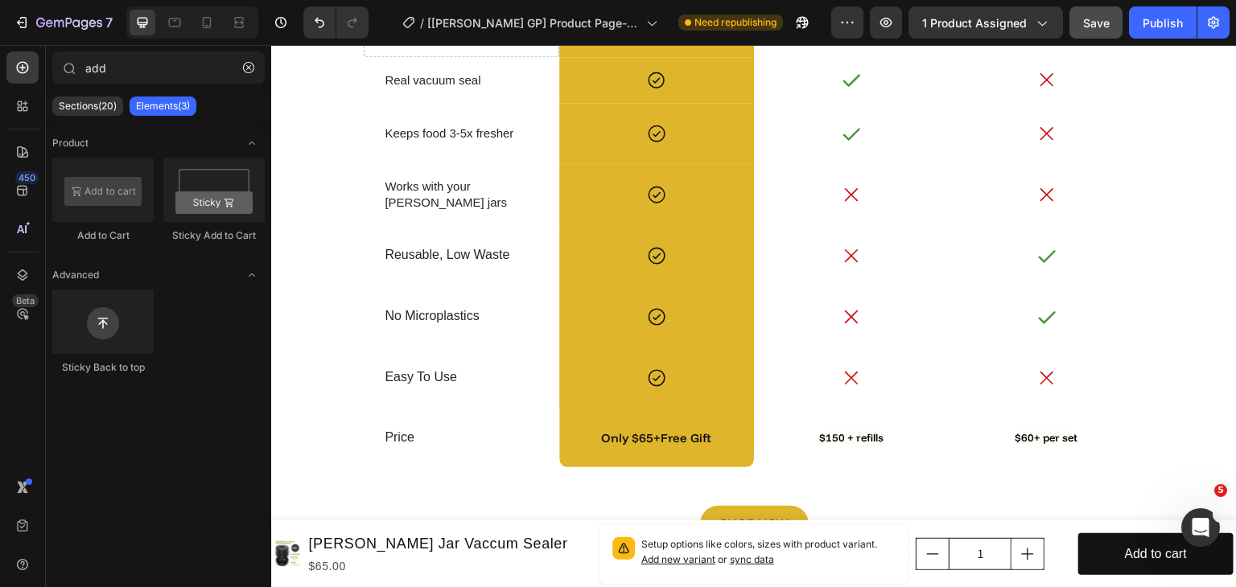
scroll to position [4183, 0]
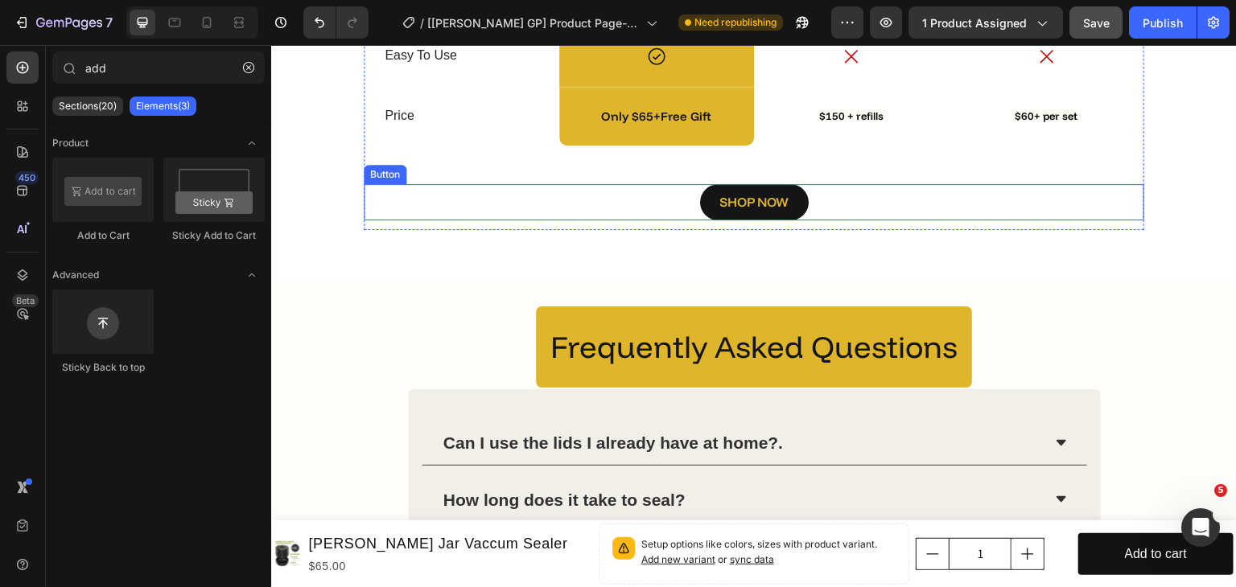
click at [710, 220] on button "SHOP NOW" at bounding box center [754, 202] width 109 height 36
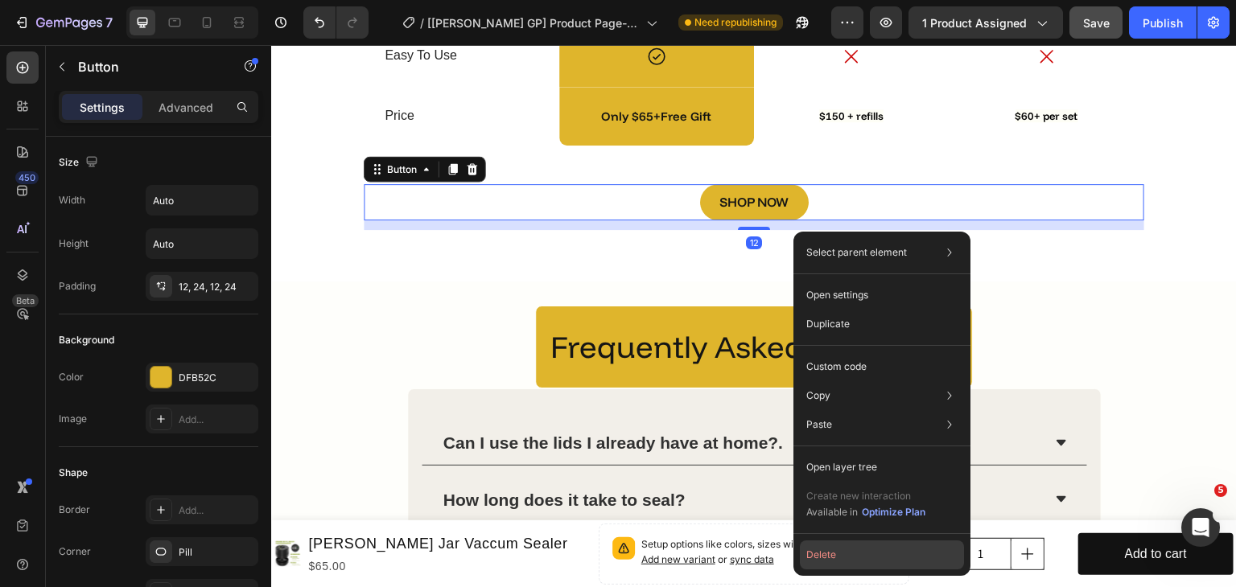
click at [841, 562] on button "Delete" at bounding box center [882, 555] width 164 height 29
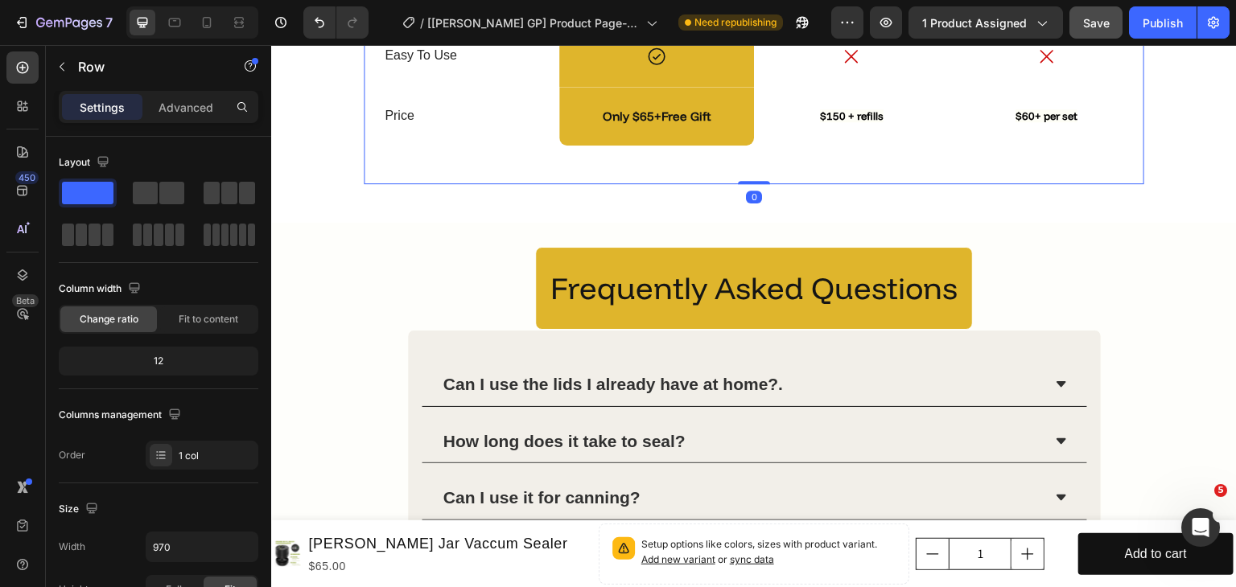
drag, startPoint x: 750, startPoint y: 229, endPoint x: 755, endPoint y: 200, distance: 29.4
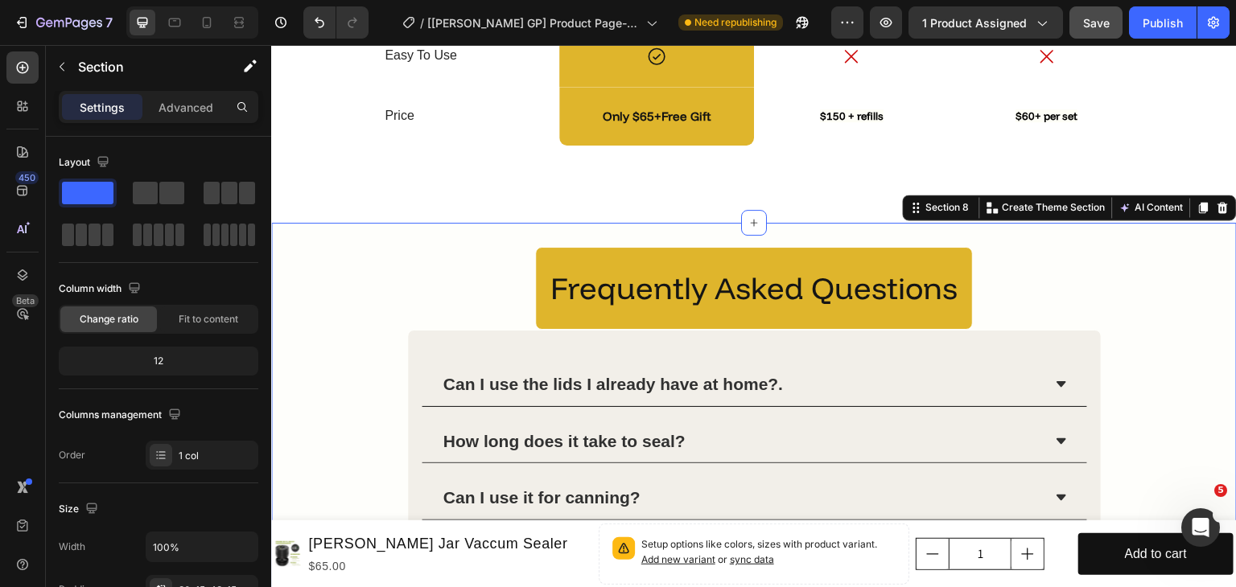
click at [685, 261] on div "Frequently Asked Questions Heading Row Can I use the lids I already have at hom…" at bounding box center [753, 575] width 965 height 705
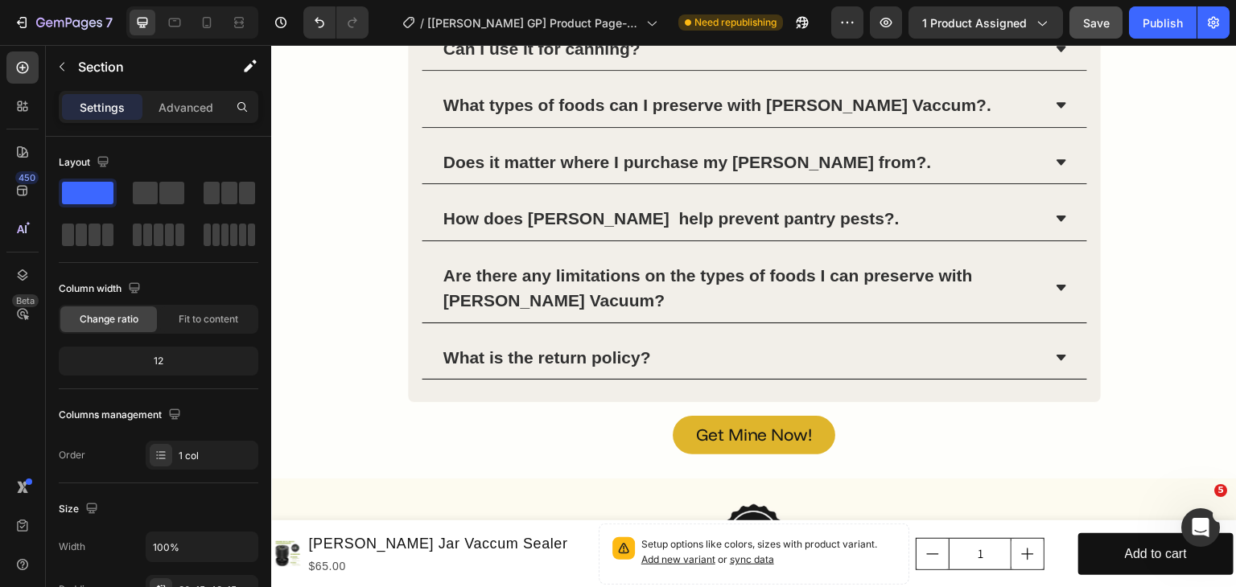
scroll to position [4827, 0]
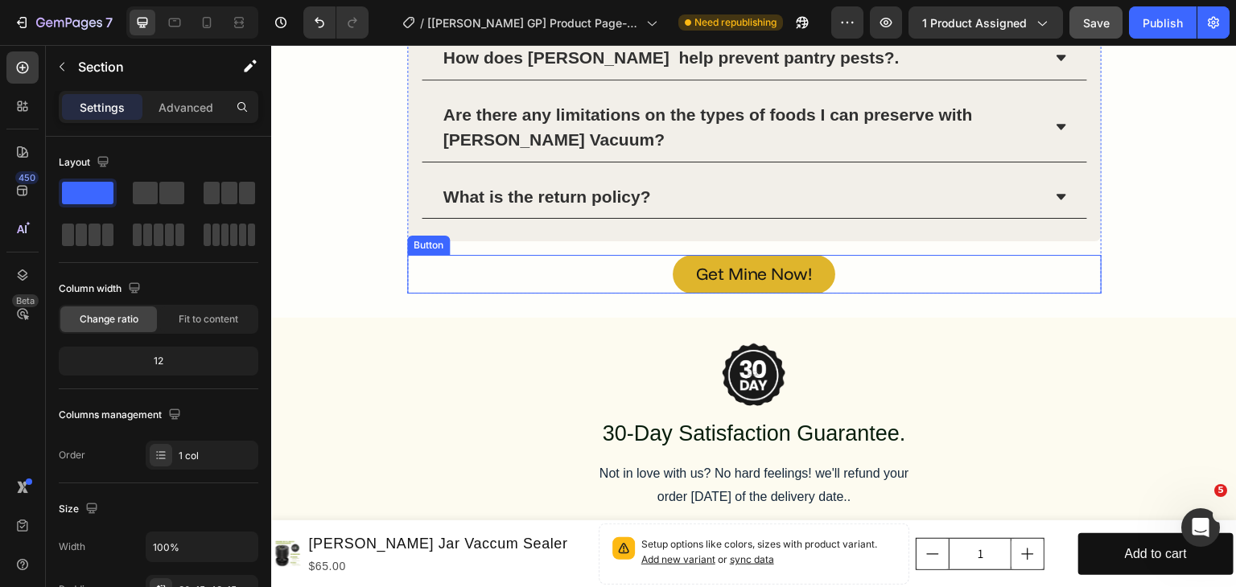
click at [680, 266] on button "Get Mine Now!" at bounding box center [754, 274] width 163 height 39
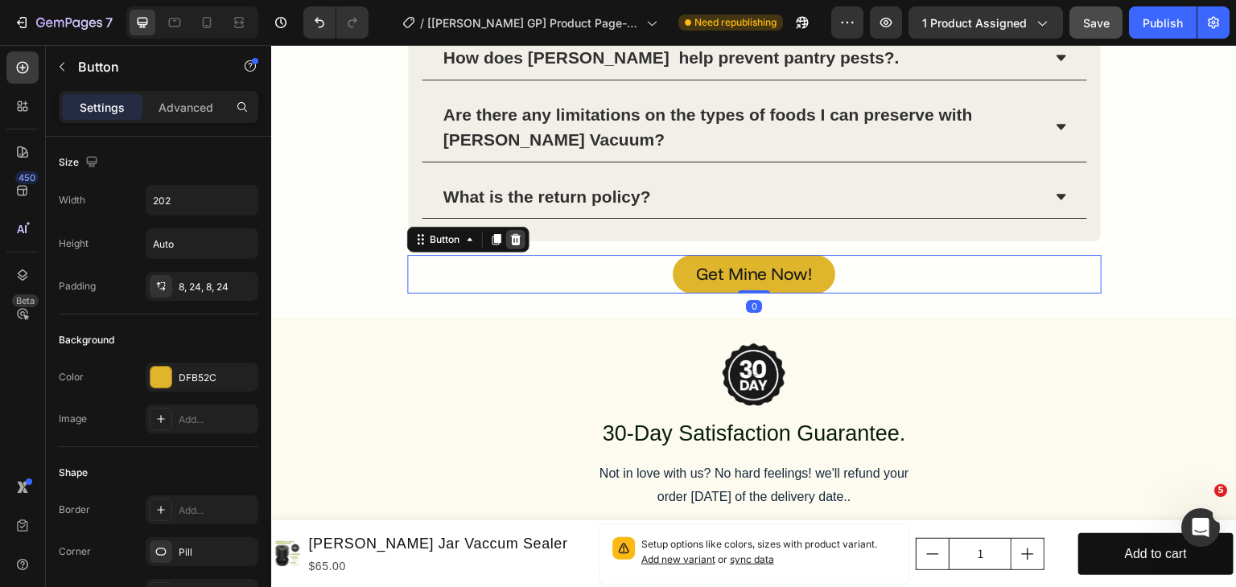
click at [512, 239] on icon at bounding box center [515, 239] width 10 height 11
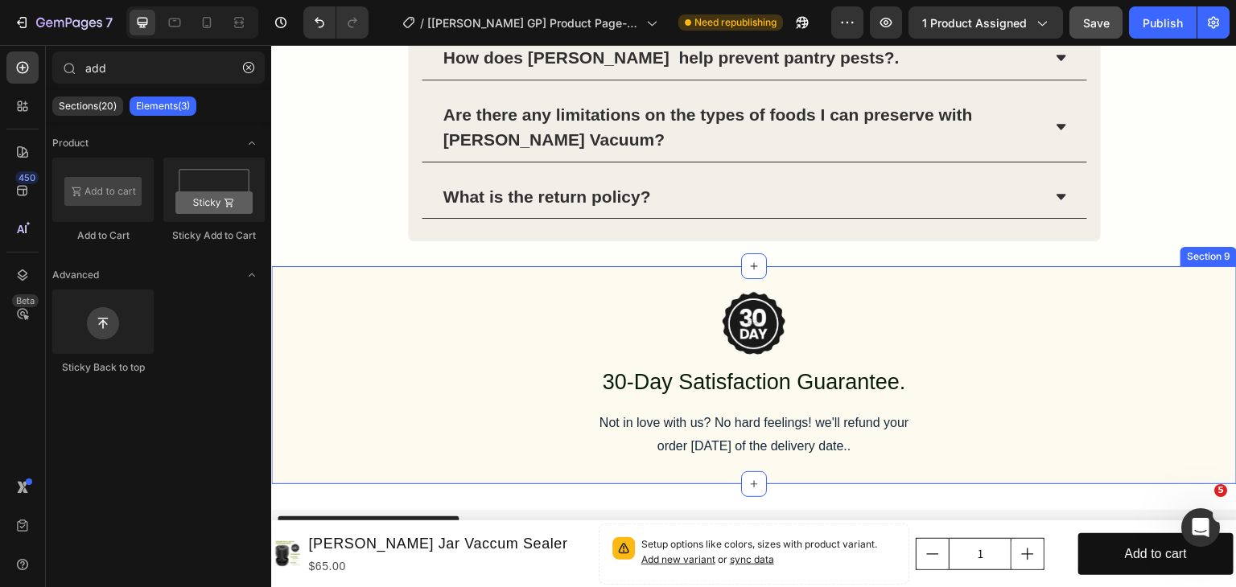
scroll to position [5052, 0]
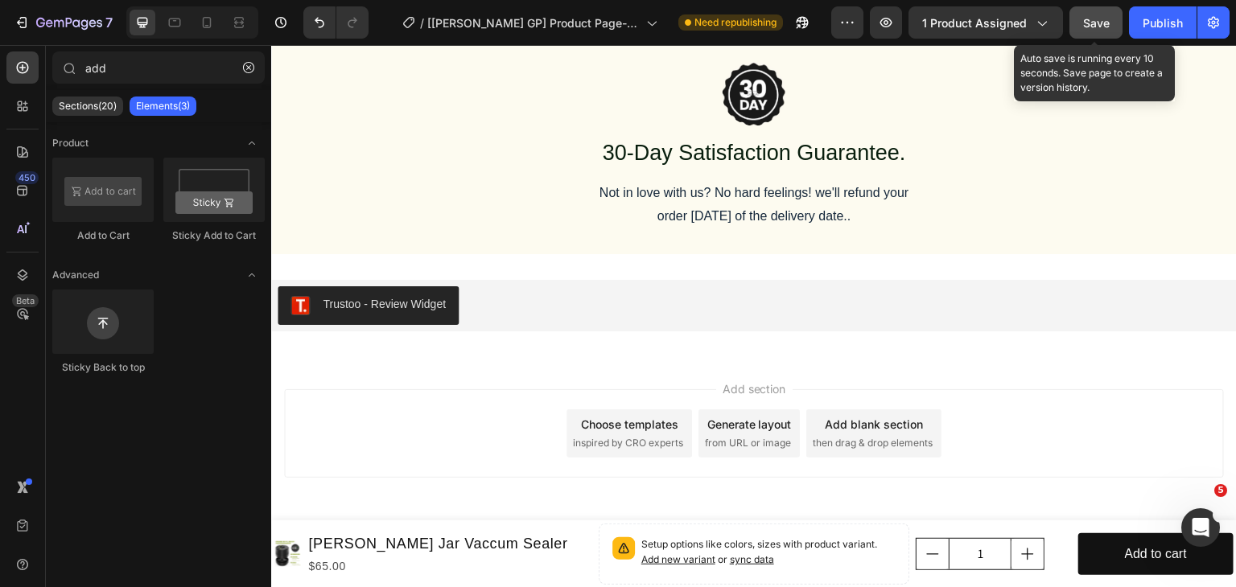
click at [1078, 28] on button "Save" at bounding box center [1095, 22] width 53 height 32
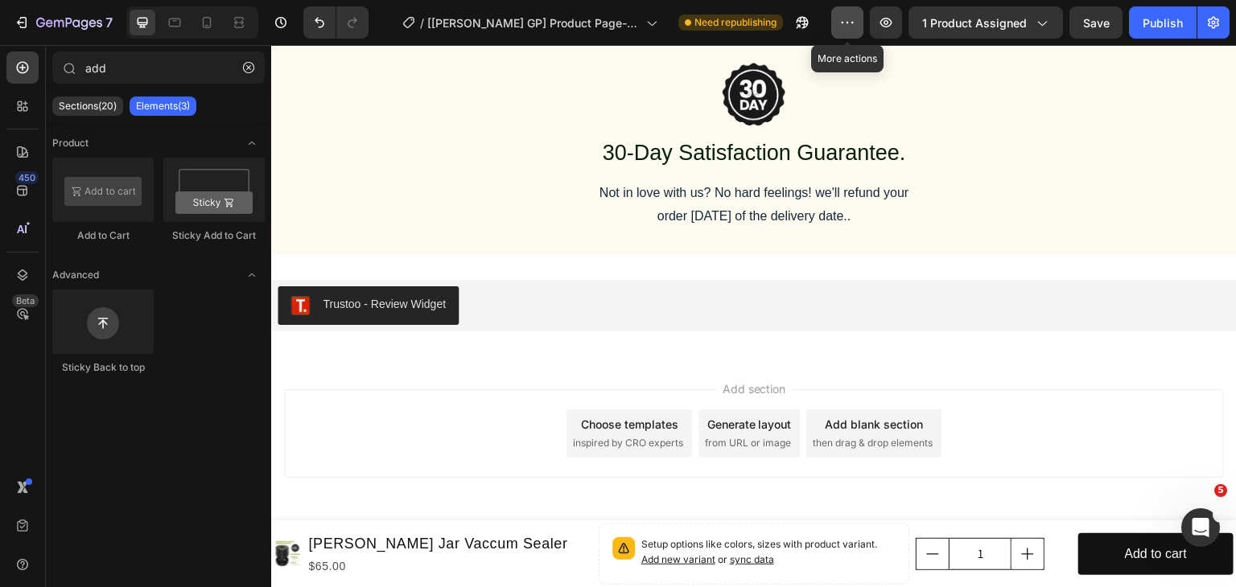
click at [859, 19] on button "button" at bounding box center [847, 22] width 32 height 32
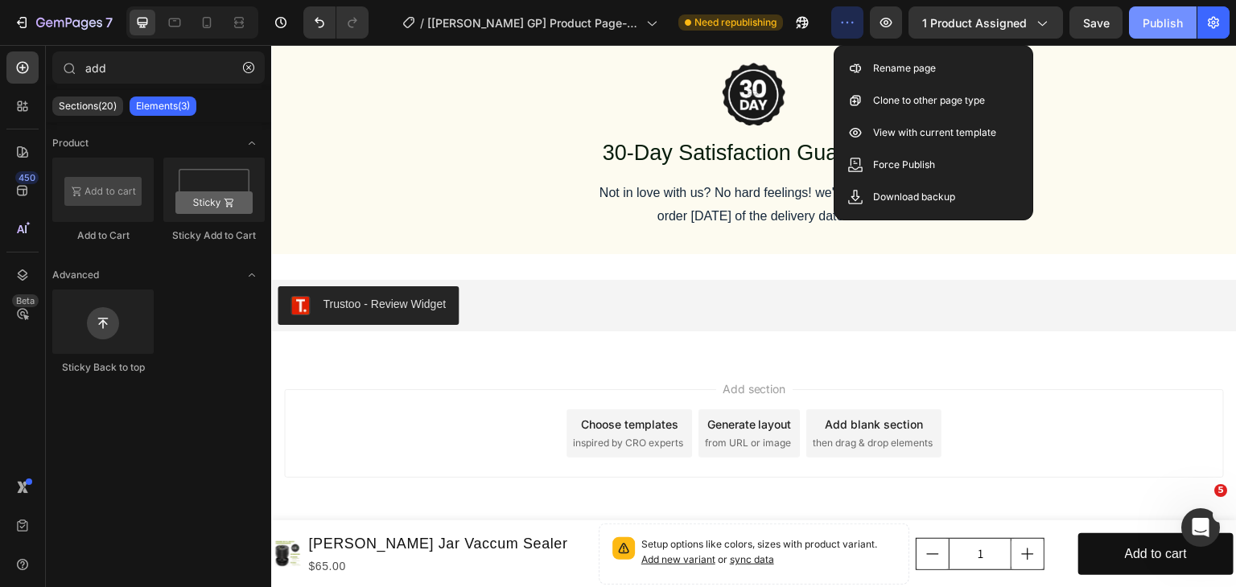
click at [1172, 23] on div "Publish" at bounding box center [1162, 22] width 40 height 17
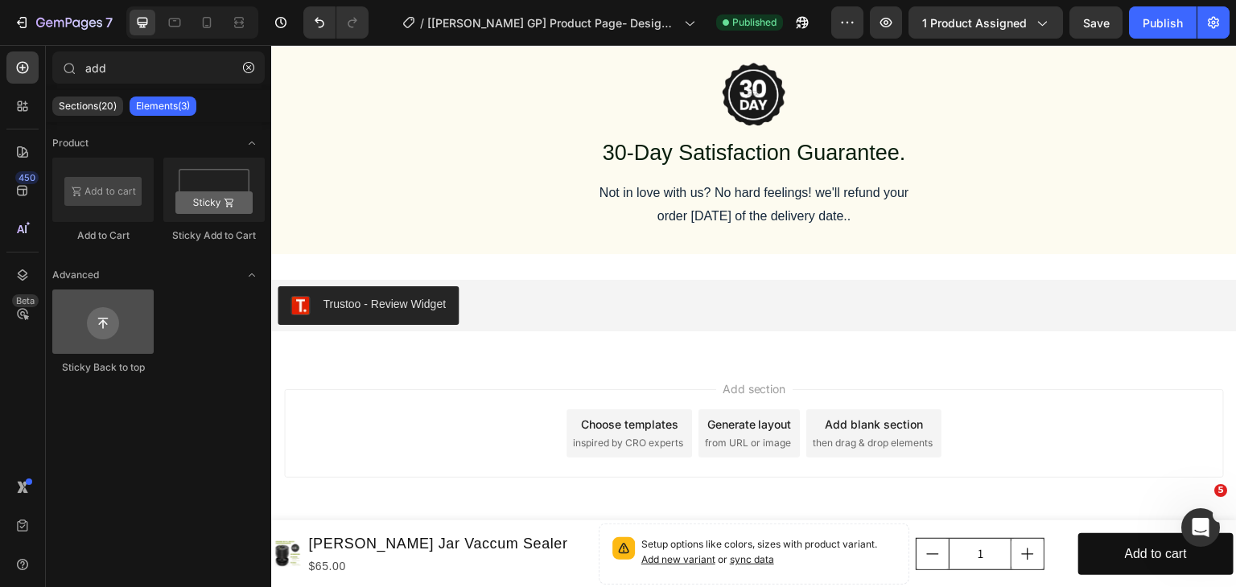
click at [107, 341] on div at bounding box center [102, 322] width 101 height 64
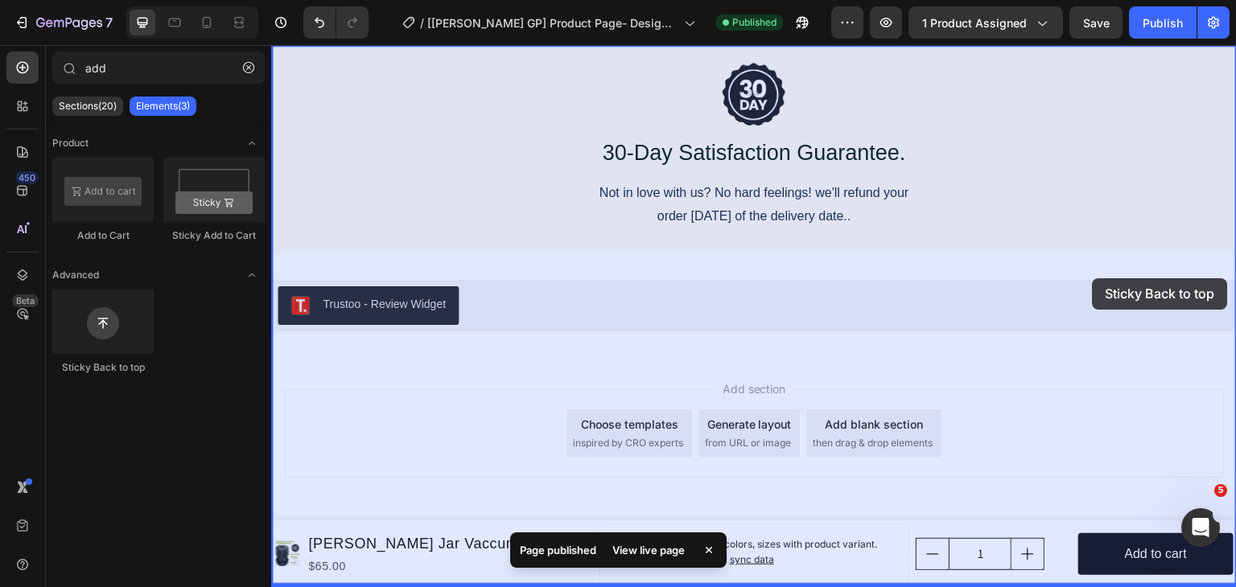
drag, startPoint x: 378, startPoint y: 386, endPoint x: 1093, endPoint y: 278, distance: 723.2
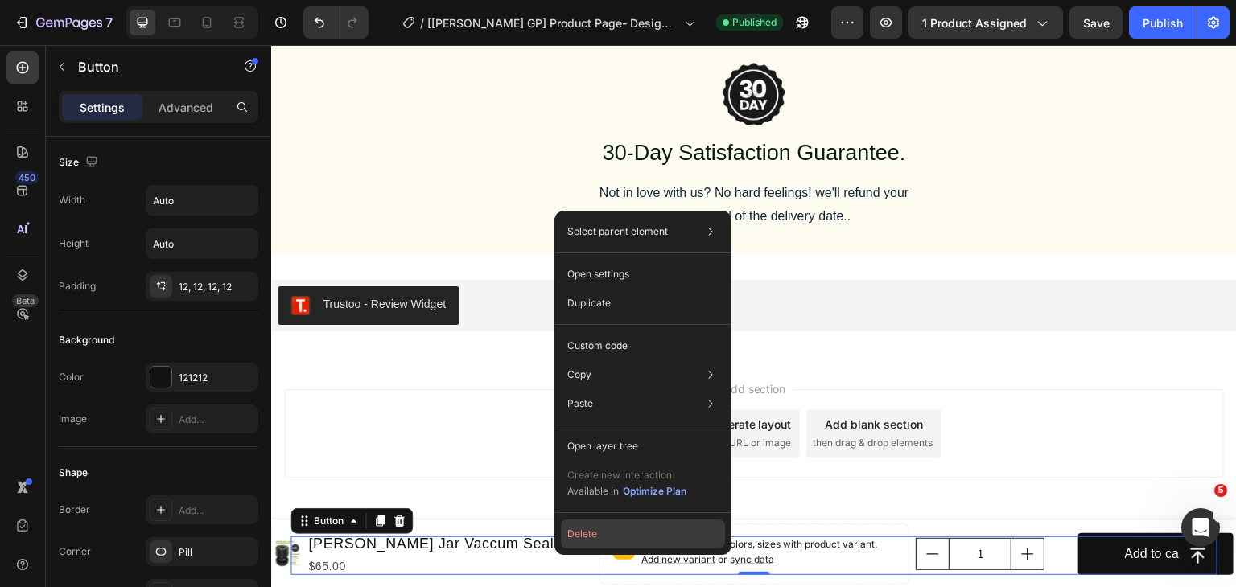
click at [590, 533] on button "Delete" at bounding box center [643, 534] width 164 height 29
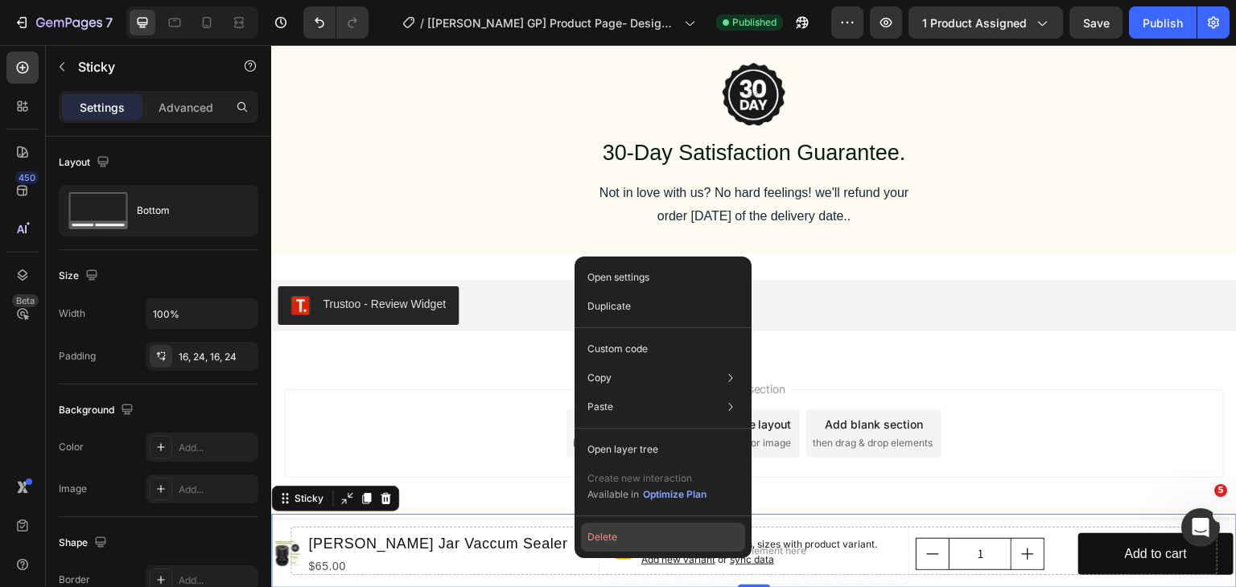
click at [615, 547] on button "Delete" at bounding box center [663, 537] width 164 height 29
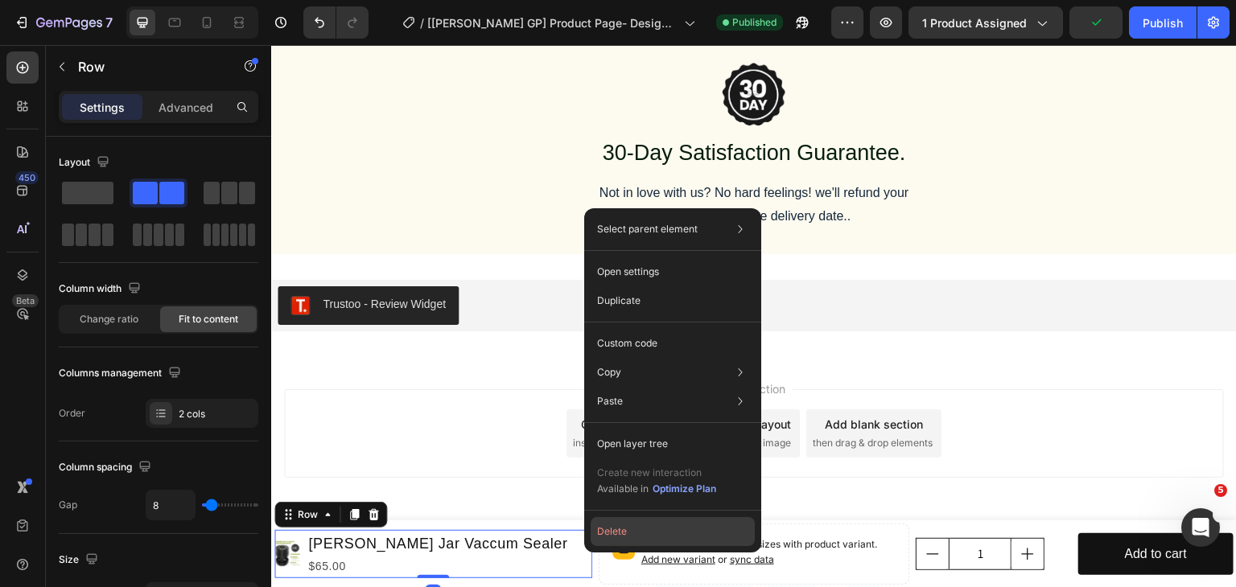
click at [606, 539] on button "Delete" at bounding box center [672, 531] width 164 height 29
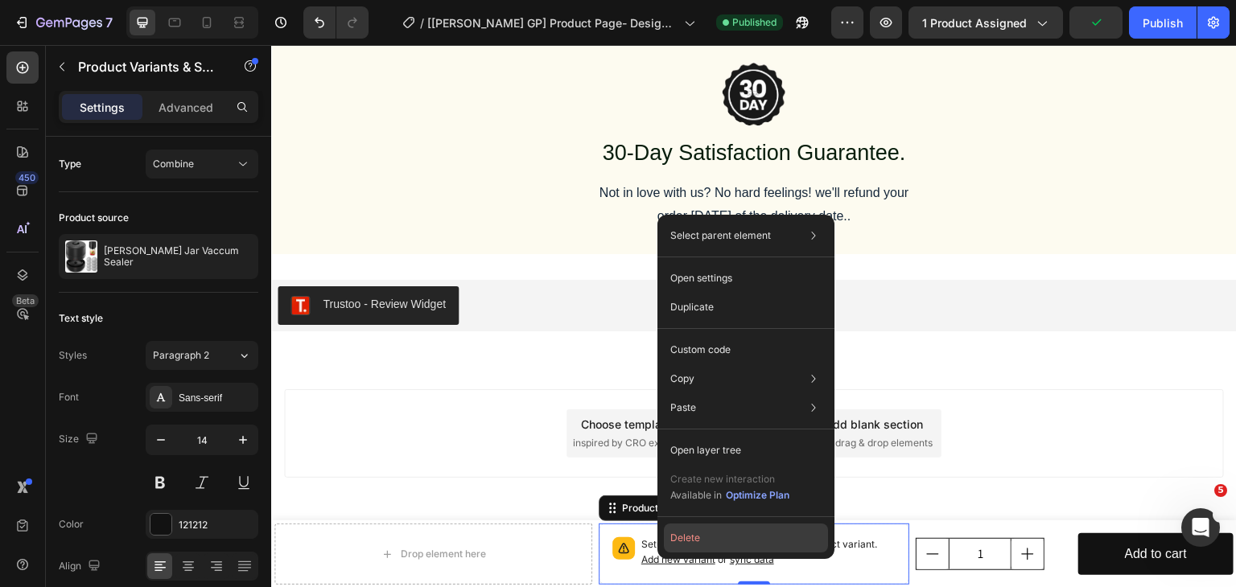
click at [697, 533] on button "Delete" at bounding box center [746, 538] width 164 height 29
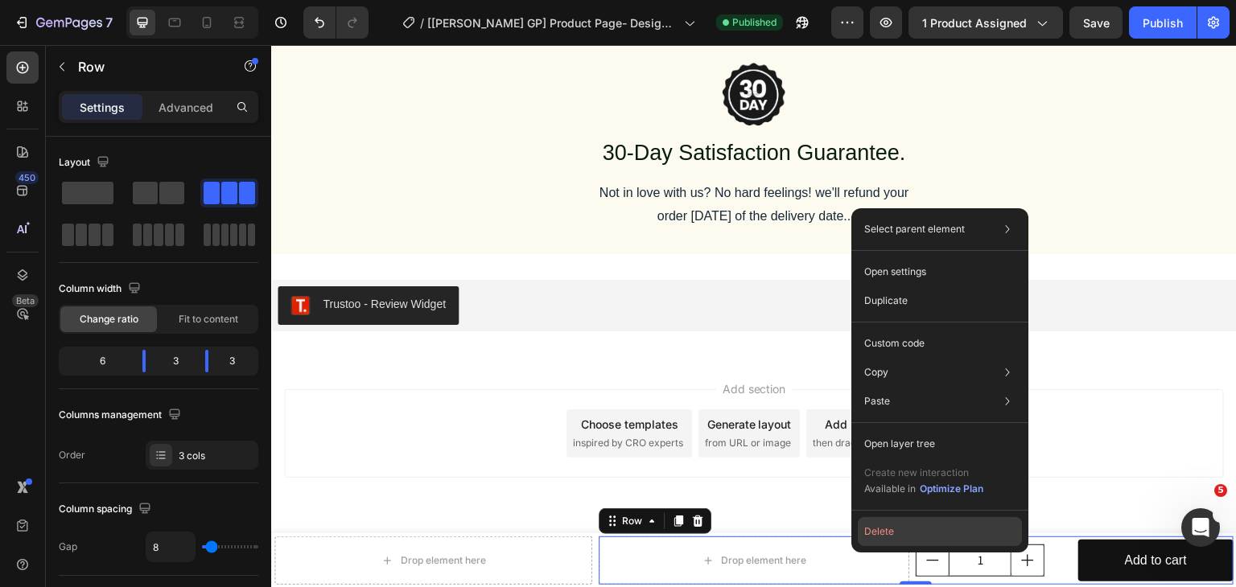
click at [874, 524] on button "Delete" at bounding box center [940, 531] width 164 height 29
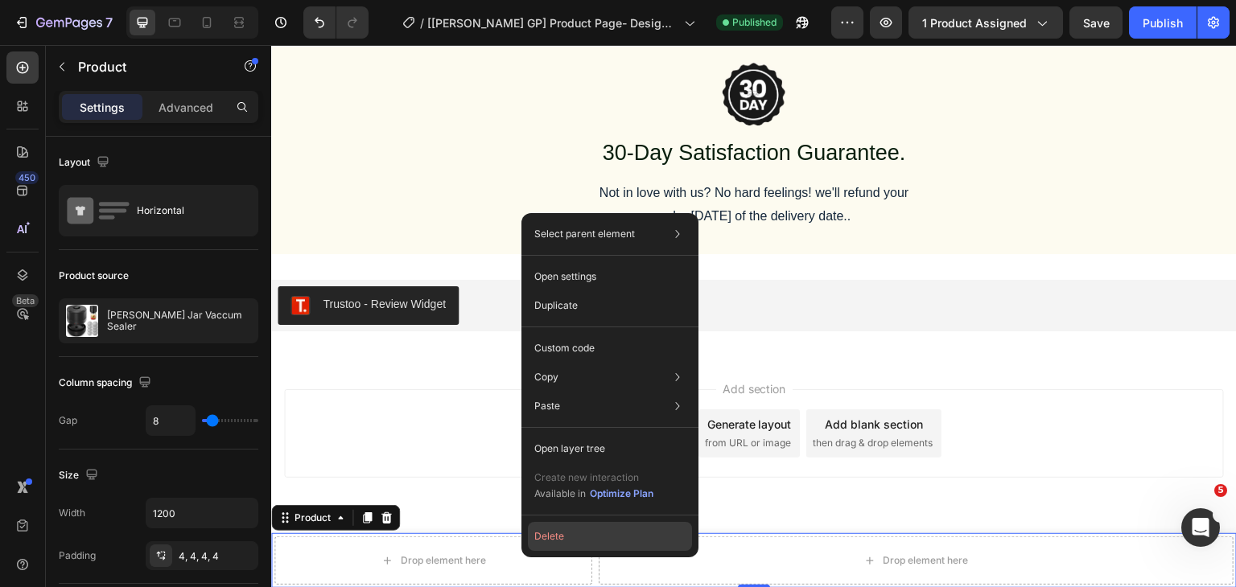
click at [552, 541] on button "Delete" at bounding box center [610, 536] width 164 height 29
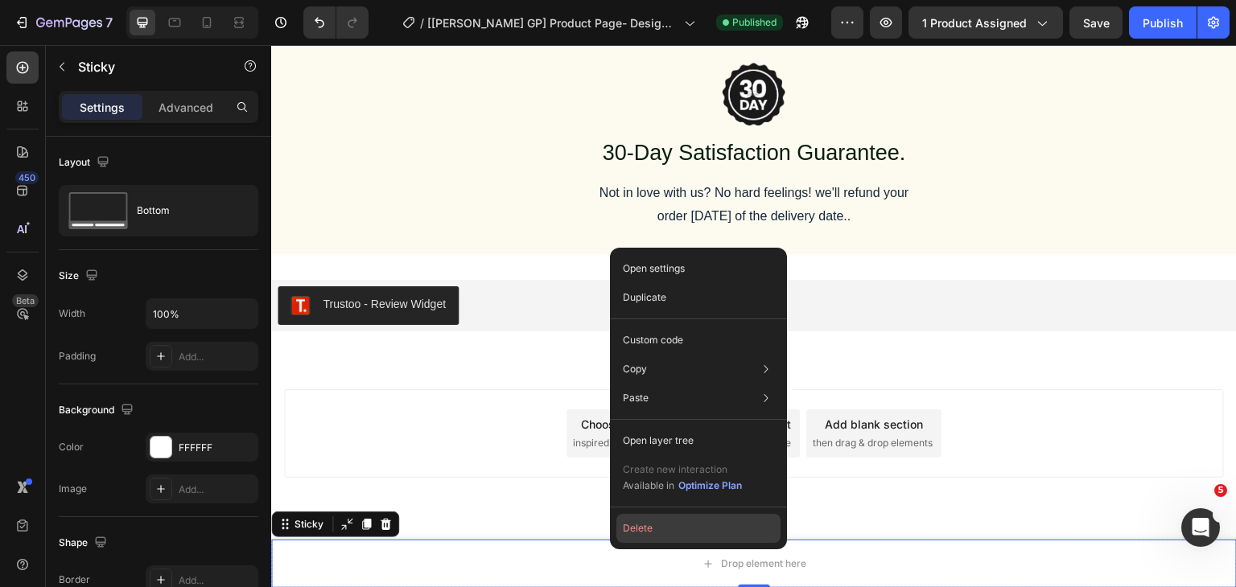
click at [633, 536] on button "Delete" at bounding box center [698, 528] width 164 height 29
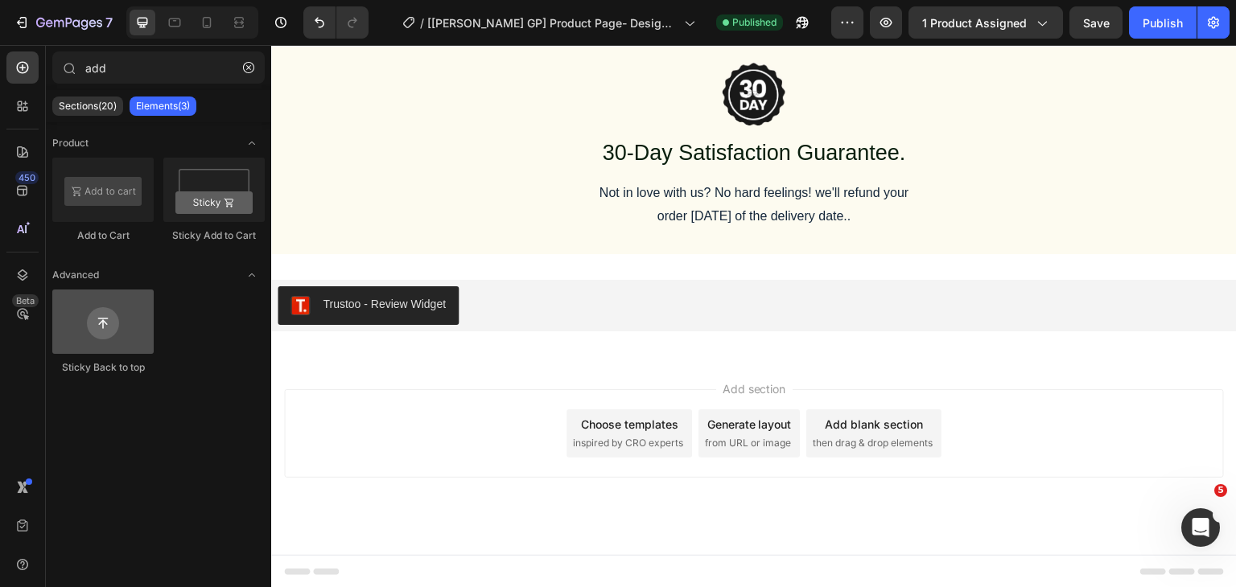
click at [124, 346] on div at bounding box center [102, 322] width 101 height 64
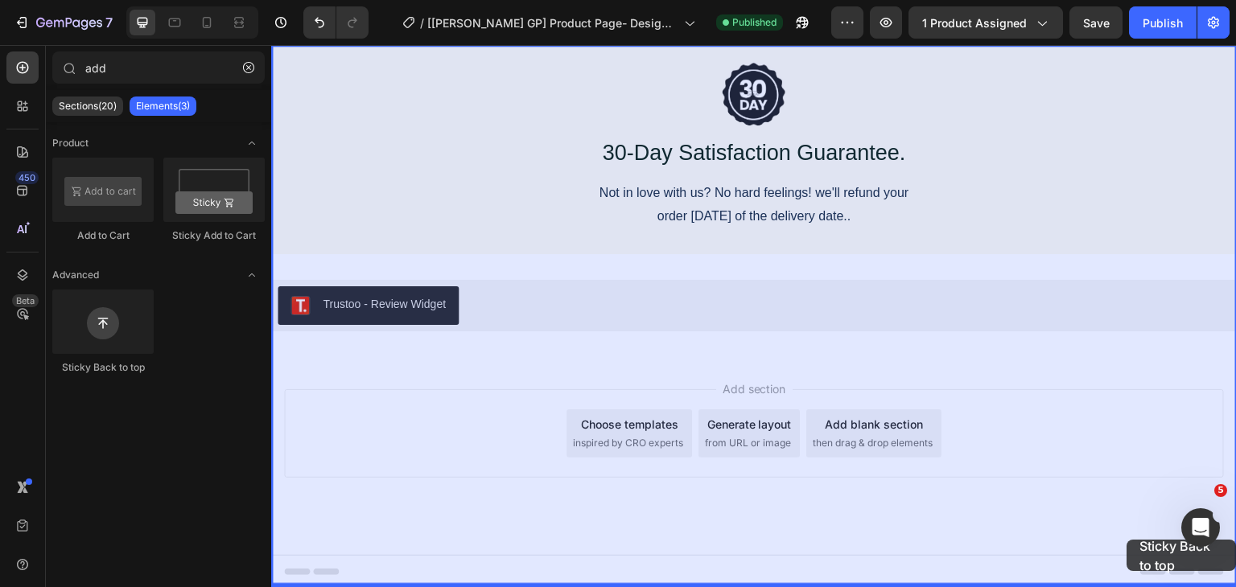
drag, startPoint x: 395, startPoint y: 391, endPoint x: 1127, endPoint y: 541, distance: 747.2
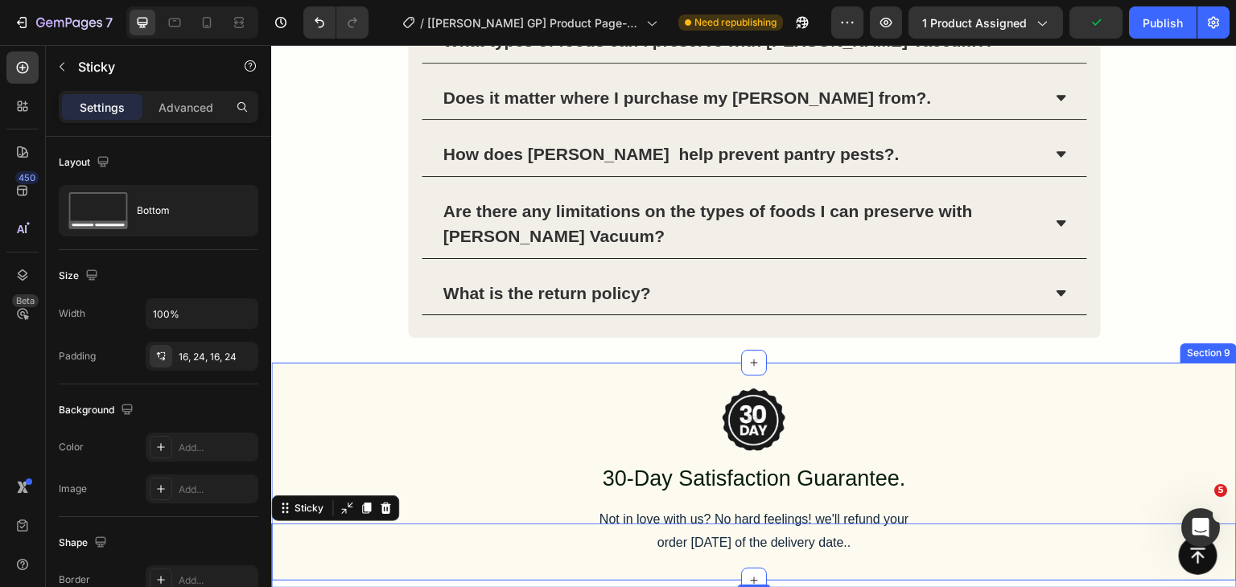
scroll to position [4489, 0]
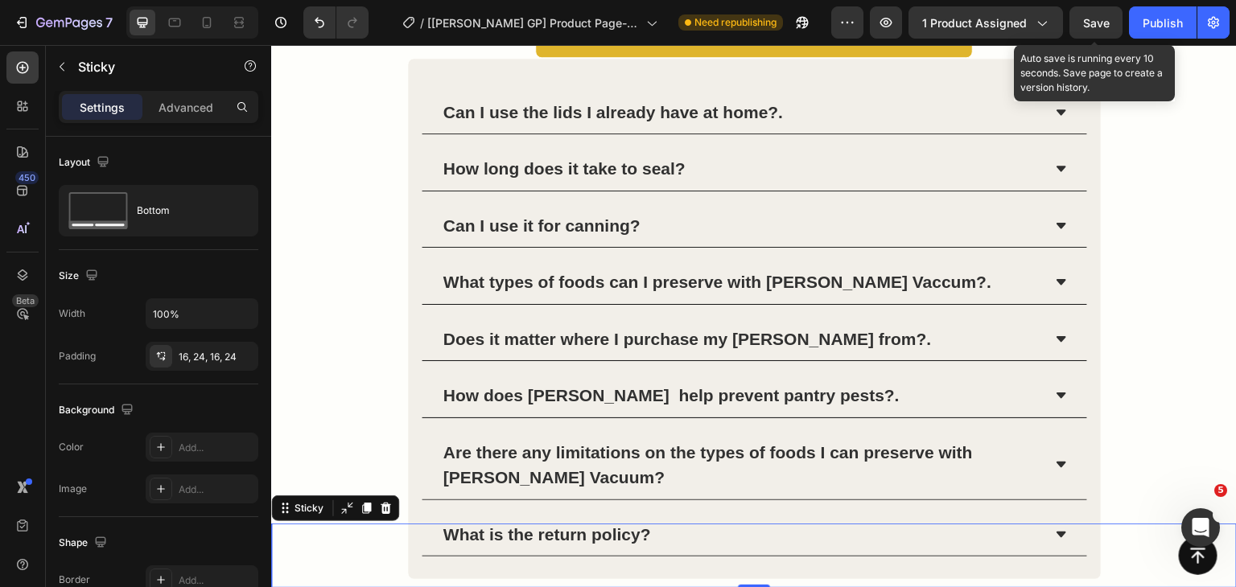
click at [1091, 22] on span "Save" at bounding box center [1096, 23] width 27 height 14
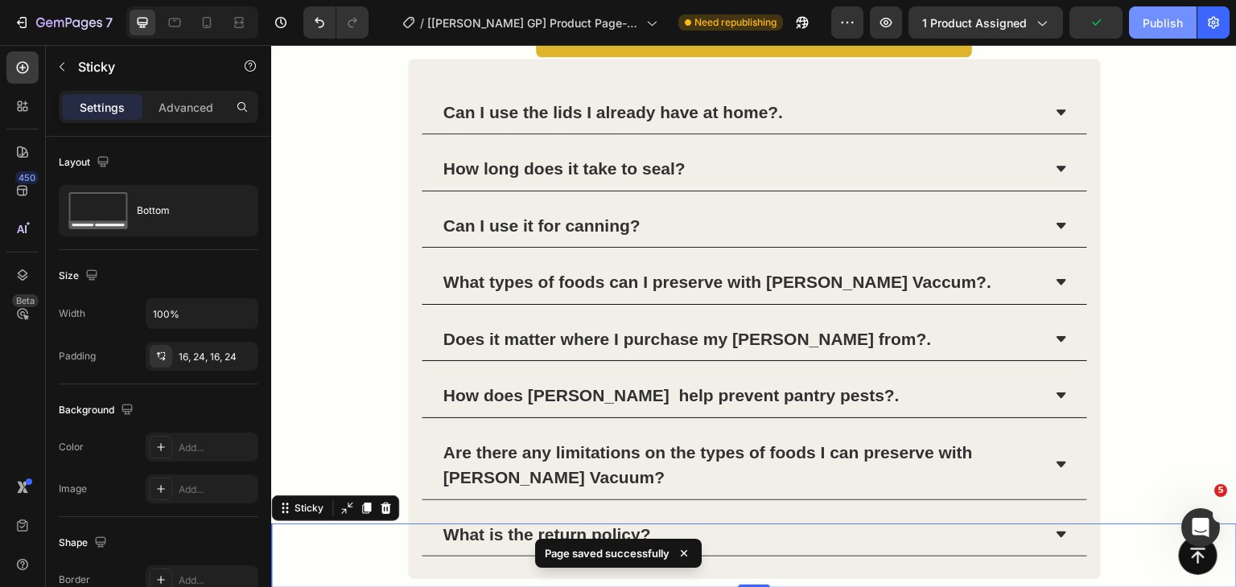
click at [1146, 26] on div "Publish" at bounding box center [1162, 22] width 40 height 17
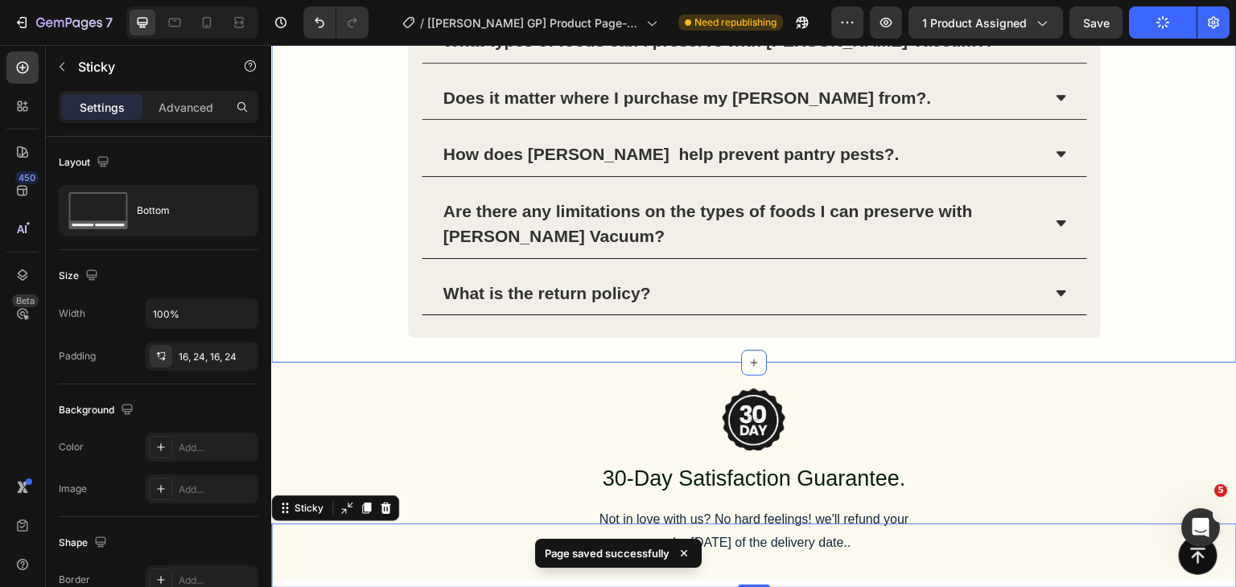
scroll to position [5052, 0]
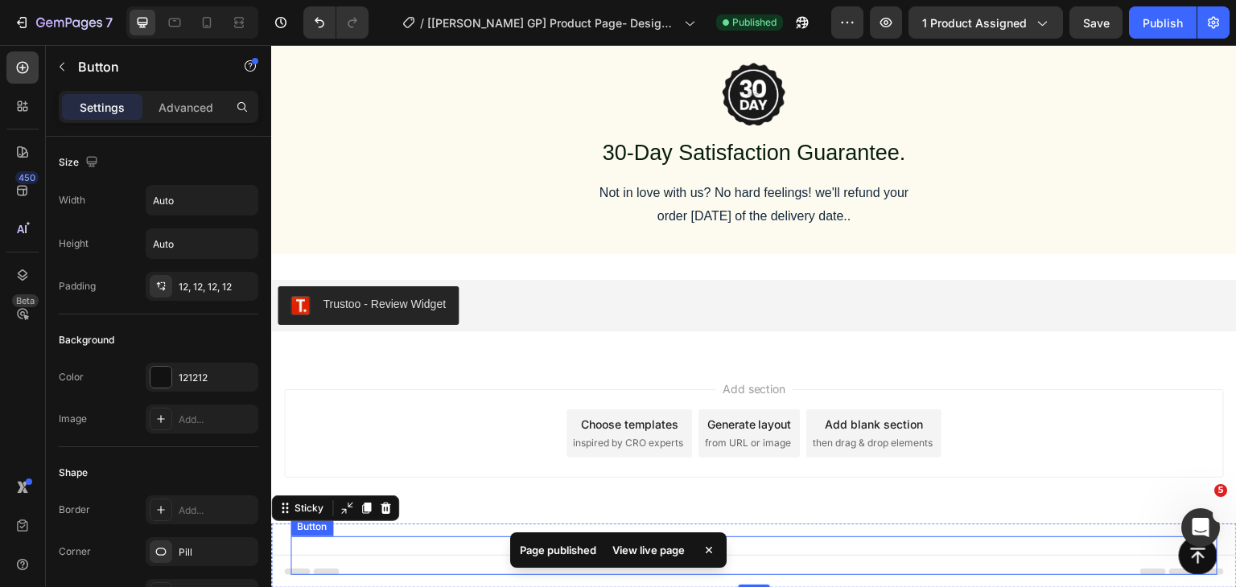
click at [1097, 548] on div "Button" at bounding box center [753, 556] width 927 height 39
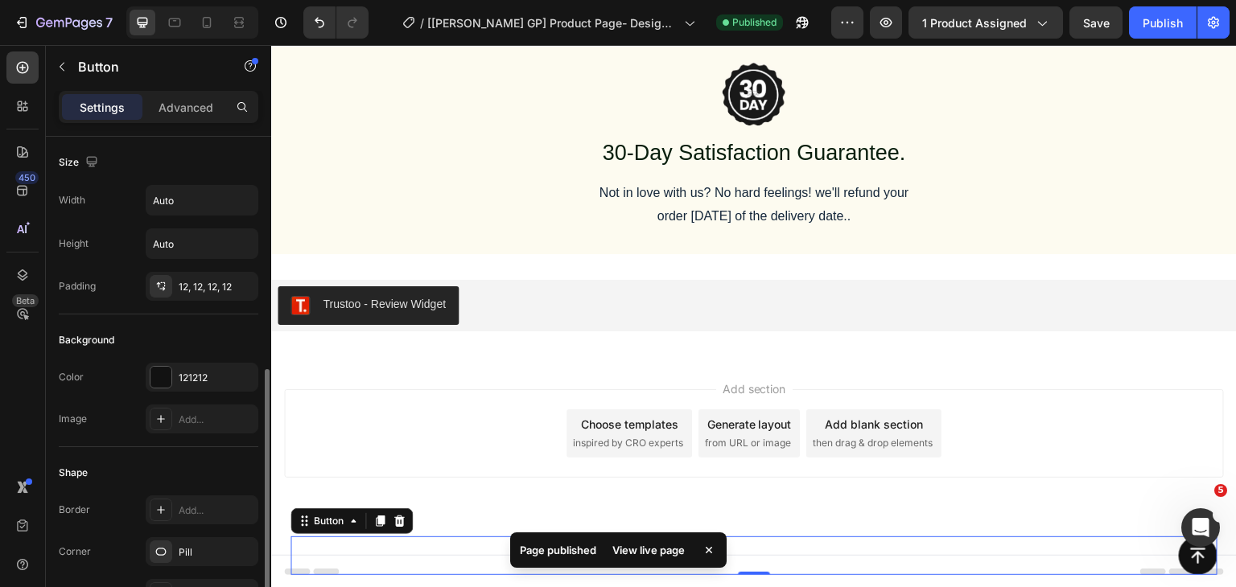
scroll to position [241, 0]
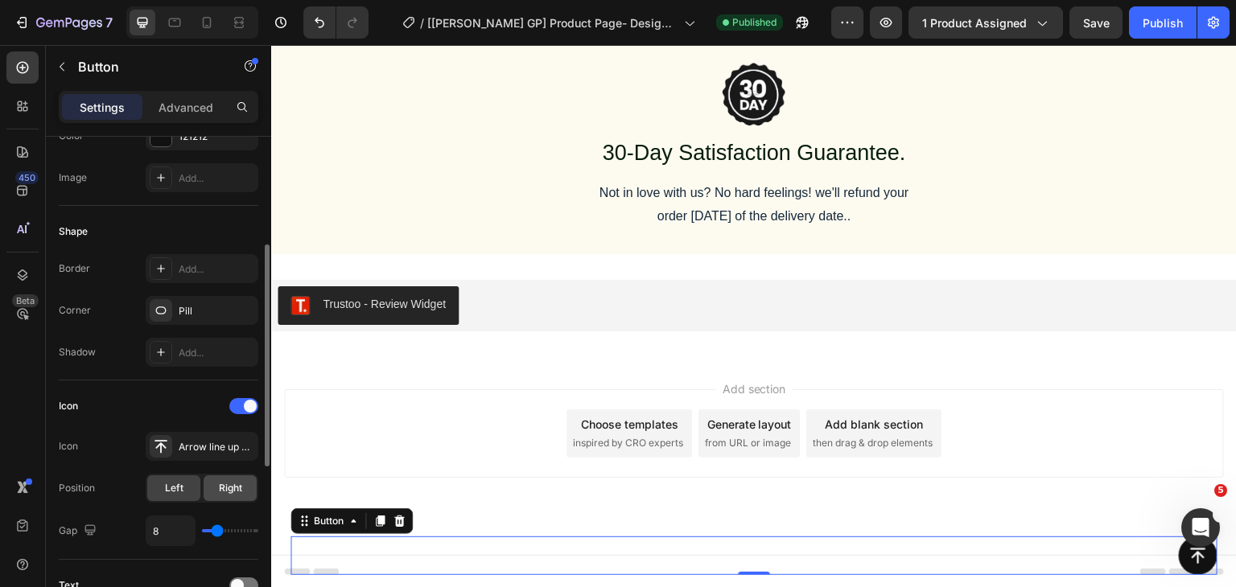
click at [236, 487] on span "Right" at bounding box center [230, 488] width 23 height 14
click at [138, 485] on div "Position Left Right" at bounding box center [159, 488] width 200 height 29
click at [164, 487] on div "Left" at bounding box center [173, 488] width 53 height 26
click at [231, 487] on span "Right" at bounding box center [230, 488] width 23 height 14
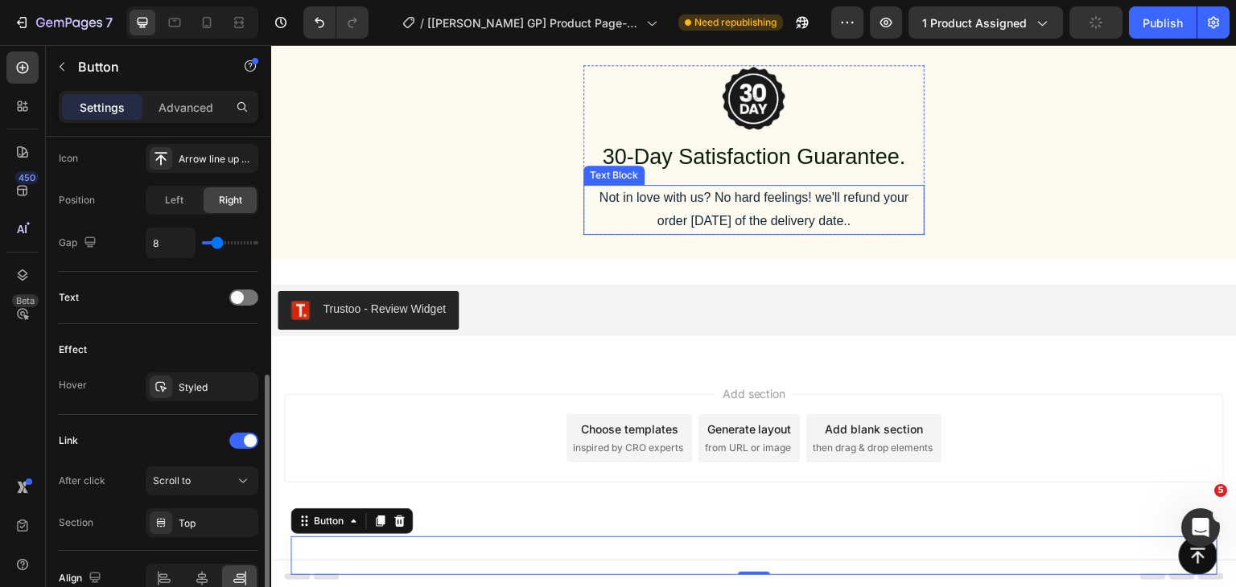
scroll to position [4891, 0]
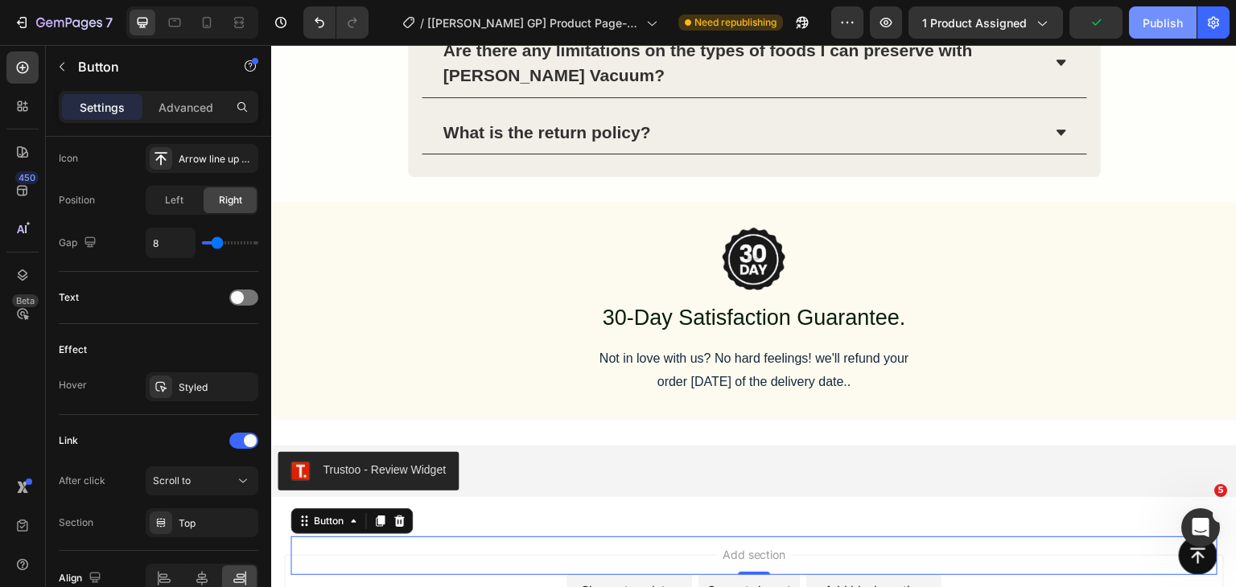
click at [1162, 27] on div "Publish" at bounding box center [1162, 22] width 40 height 17
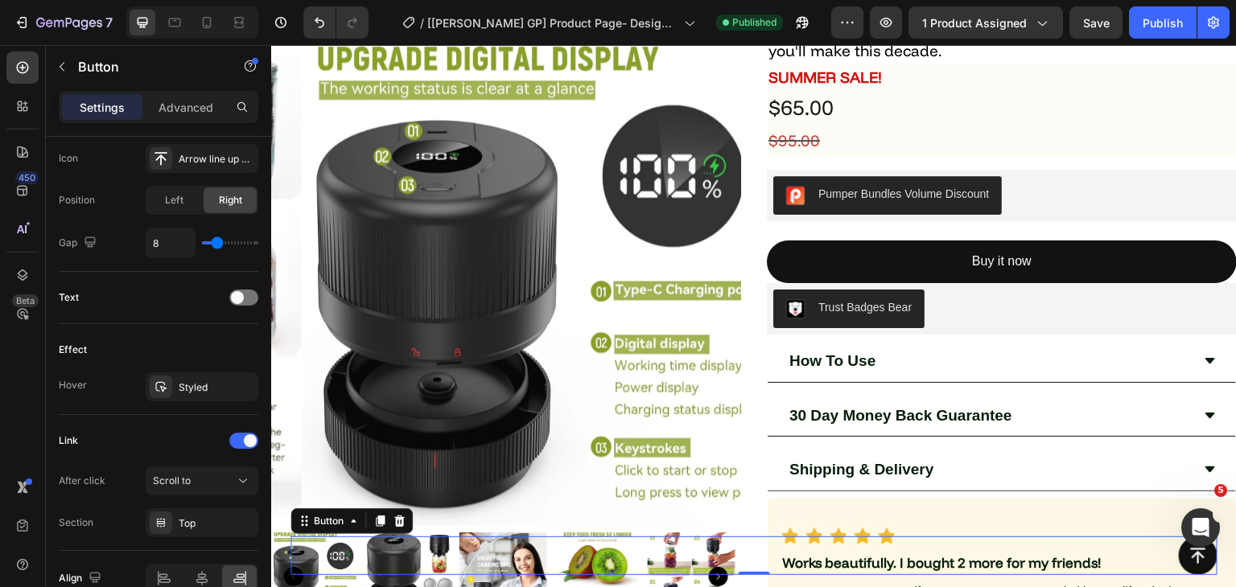
scroll to position [627, 0]
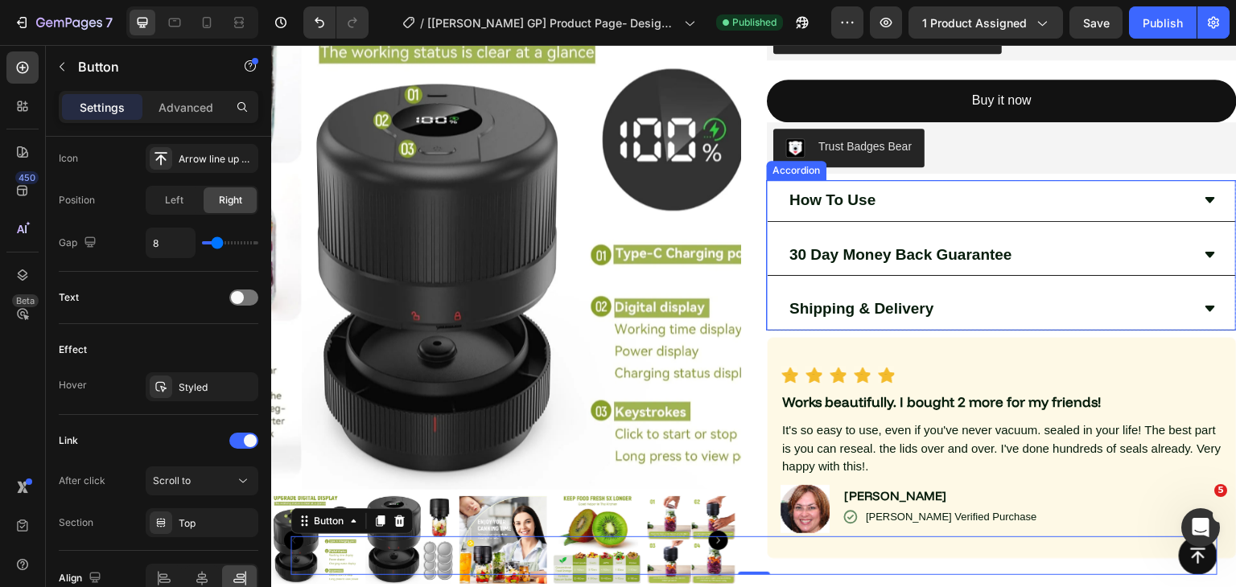
click at [819, 205] on strong "How To Use" at bounding box center [832, 199] width 86 height 17
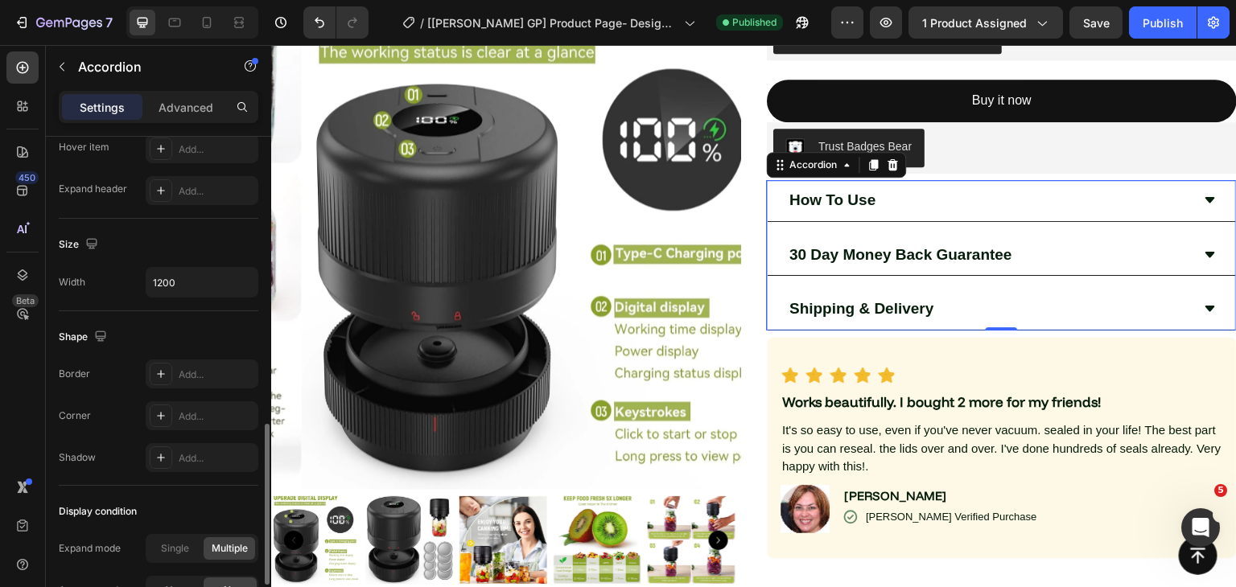
scroll to position [1033, 0]
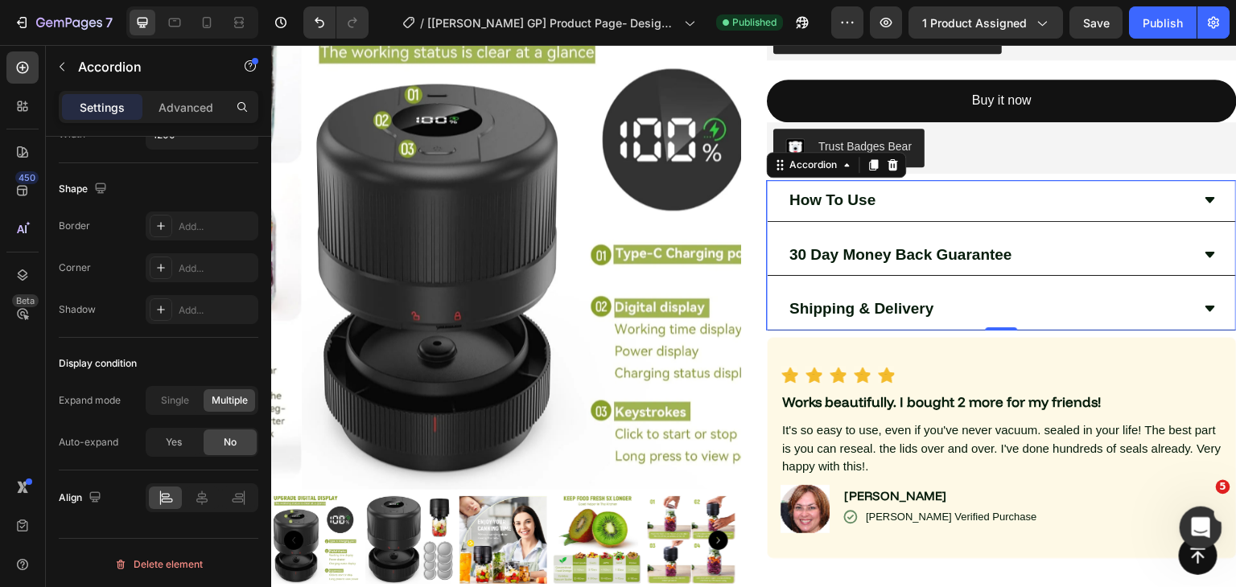
click at [1191, 519] on icon "Open Intercom Messenger" at bounding box center [1198, 525] width 27 height 27
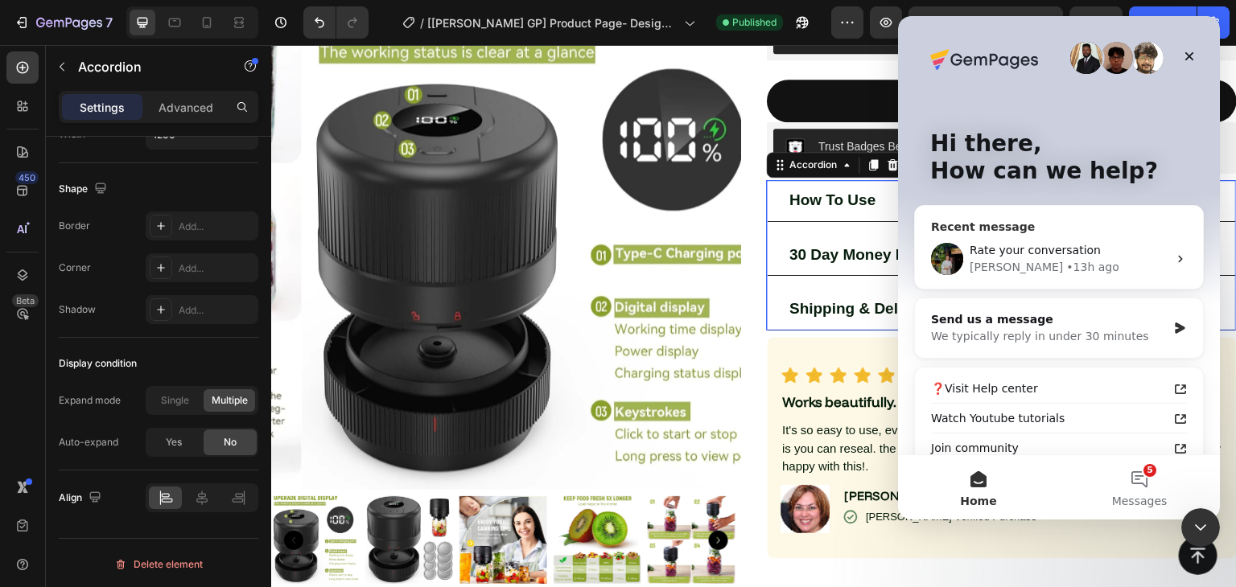
click at [1032, 276] on div "Rate your conversation [PERSON_NAME] • 13h ago" at bounding box center [1059, 259] width 288 height 60
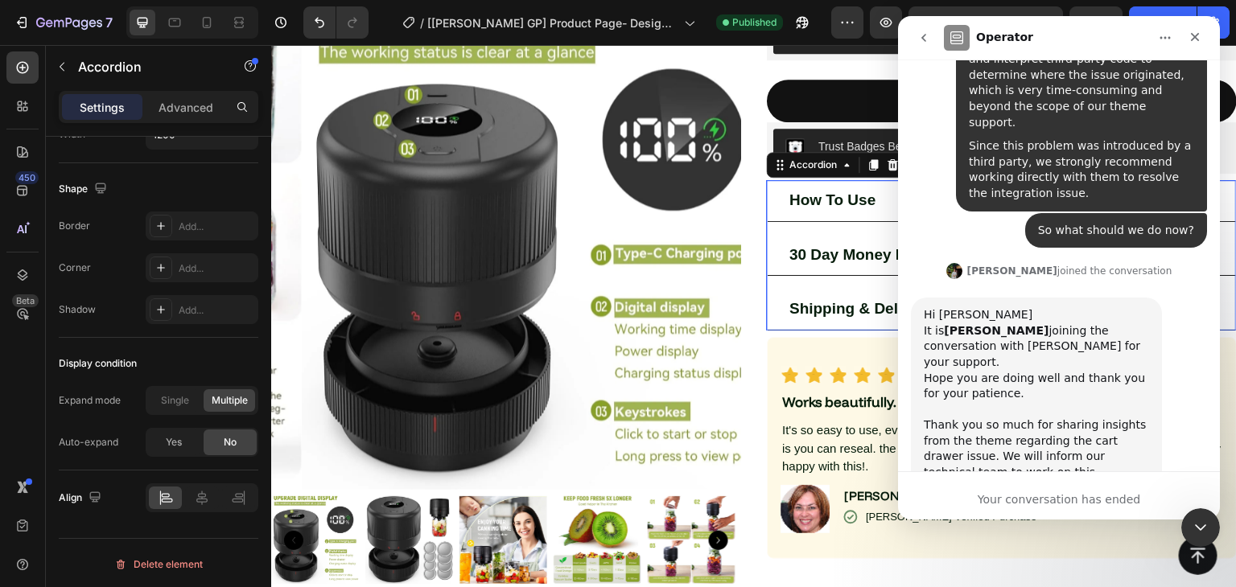
scroll to position [6632, 0]
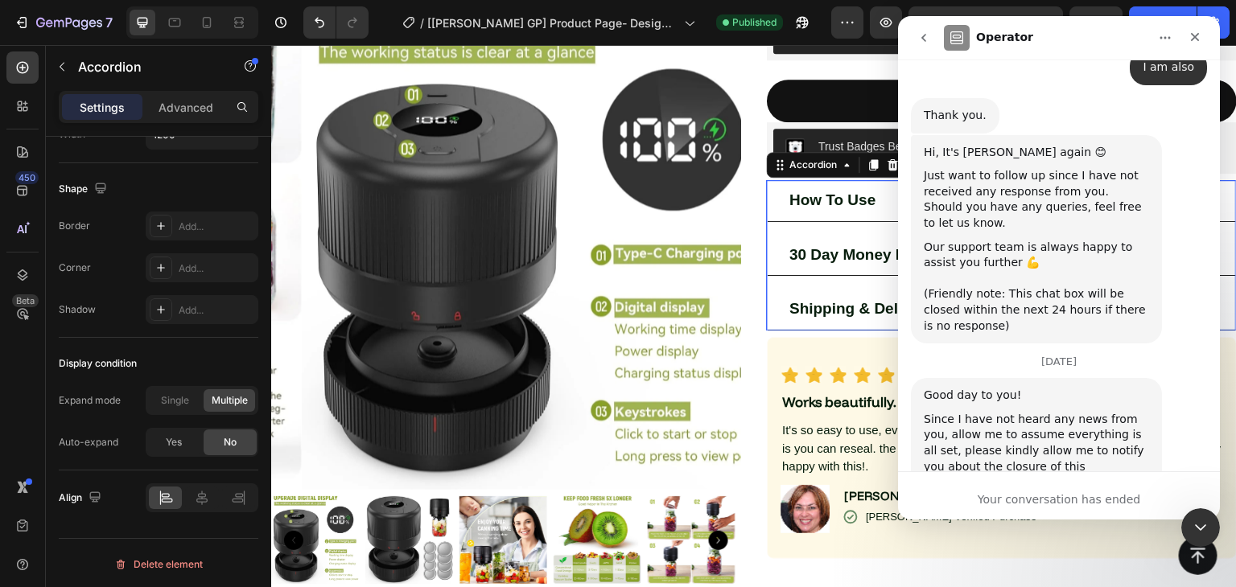
click at [920, 32] on icon "go back" at bounding box center [923, 37] width 13 height 13
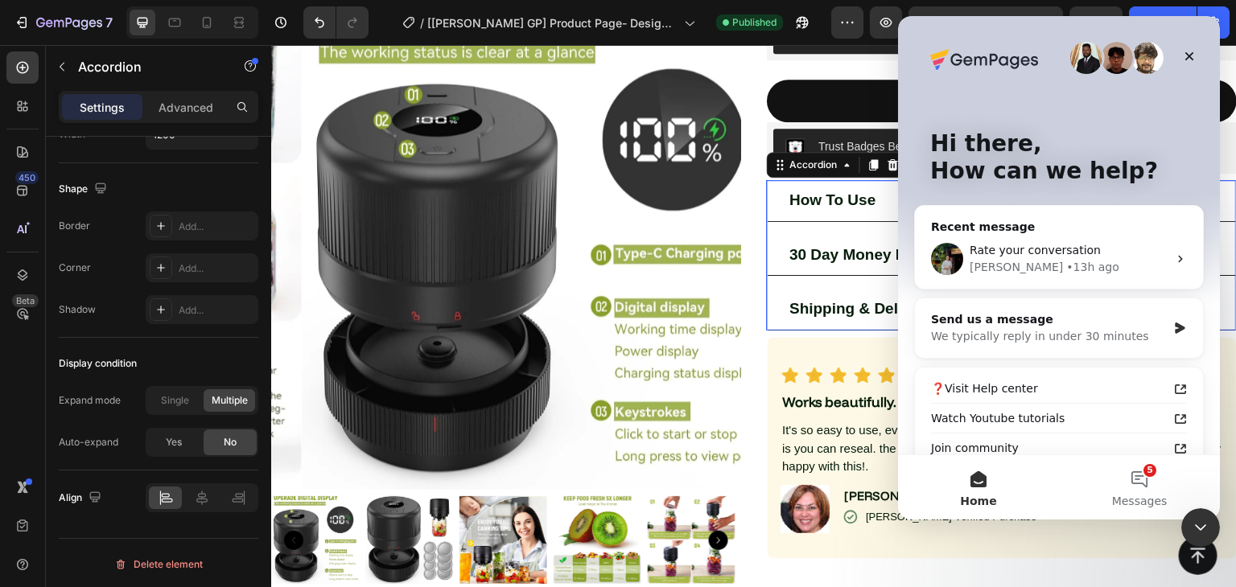
scroll to position [0, 0]
click at [1138, 477] on button "5 Messages" at bounding box center [1139, 487] width 161 height 64
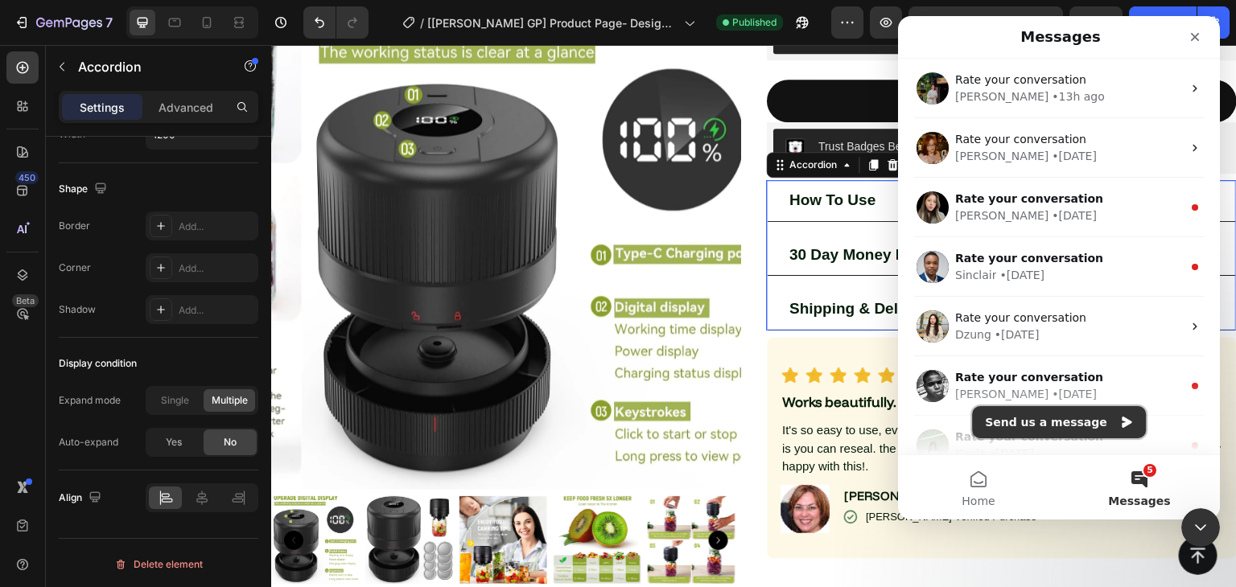
click at [1058, 426] on button "Send us a message" at bounding box center [1059, 422] width 174 height 32
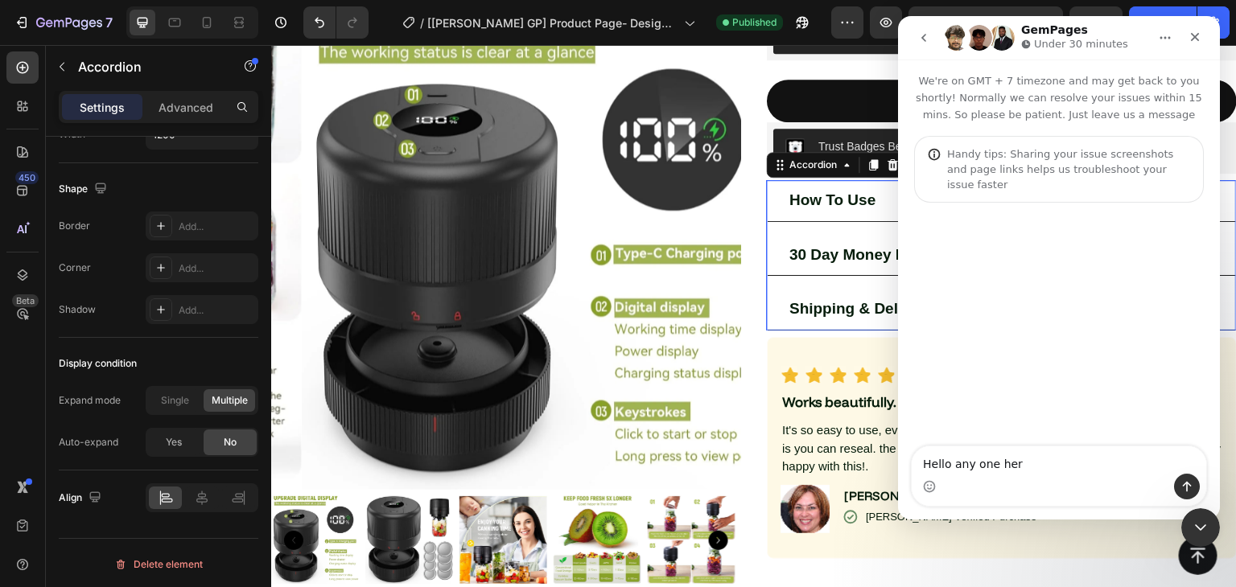
type textarea "Hello any one here"
type textarea "I"
type textarea "I need help"
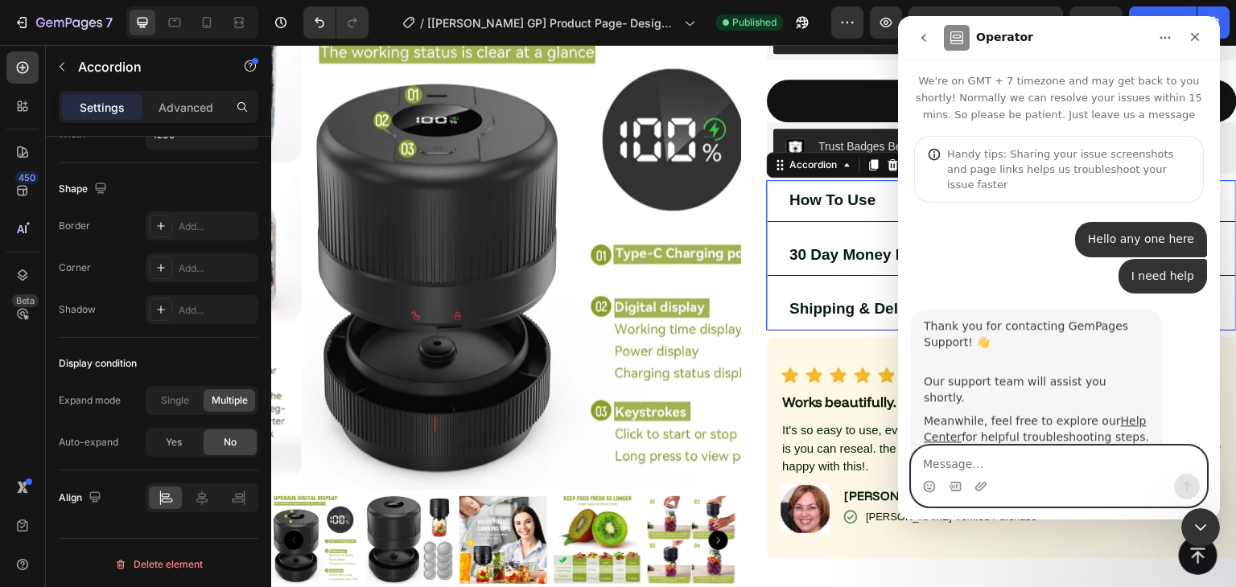
scroll to position [32, 0]
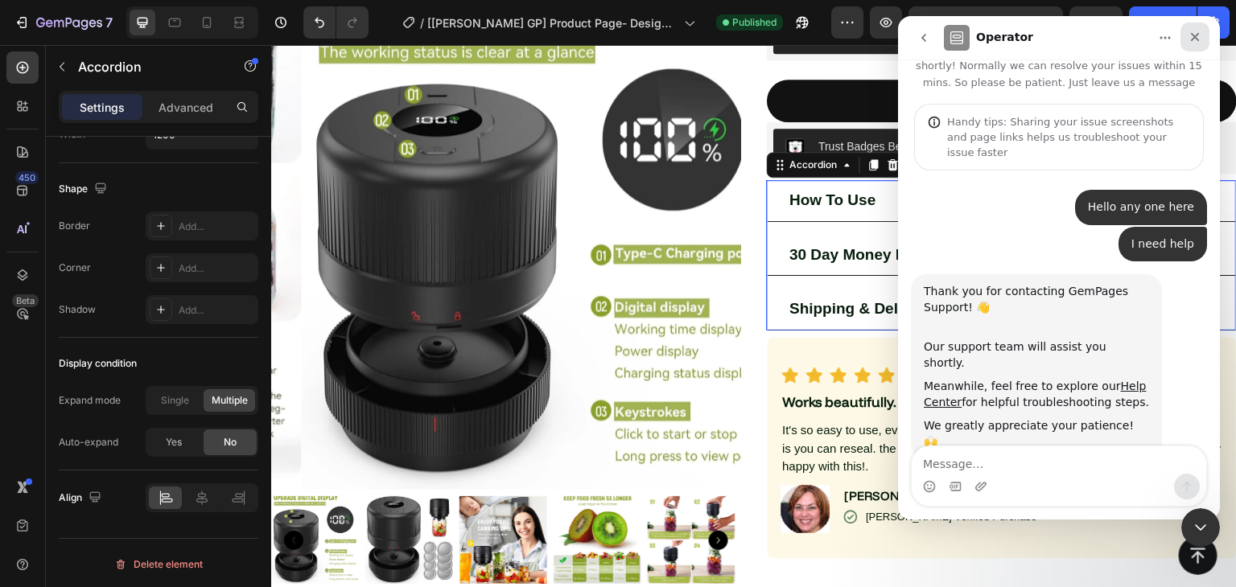
click at [1194, 33] on icon "Close" at bounding box center [1194, 37] width 13 height 13
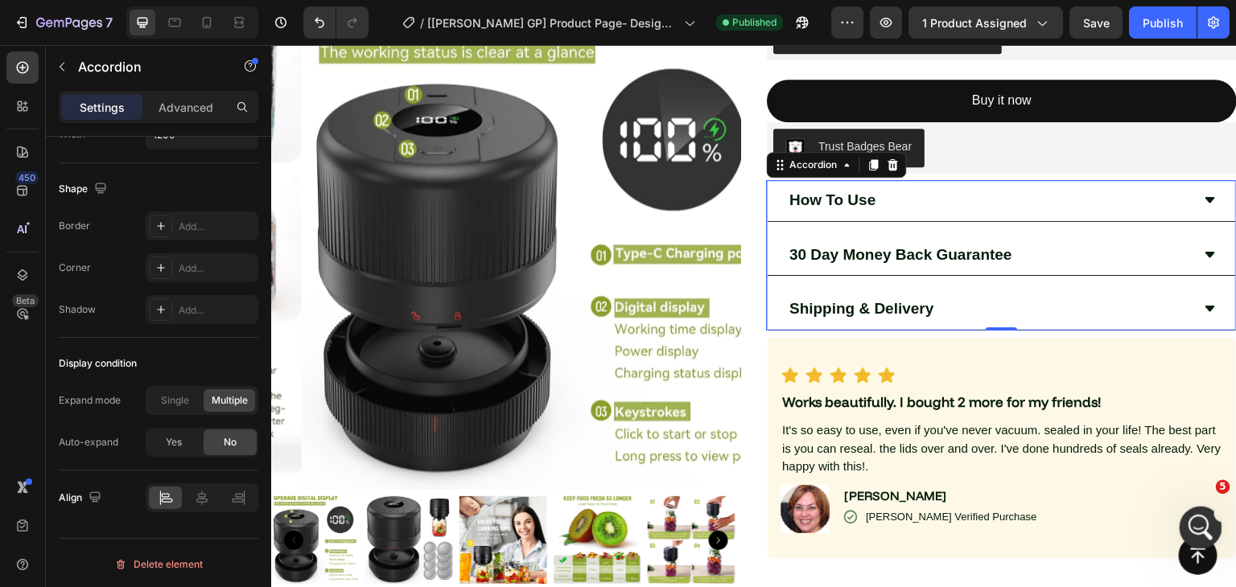
click at [1202, 525] on icon "Open Intercom Messenger" at bounding box center [1198, 525] width 27 height 27
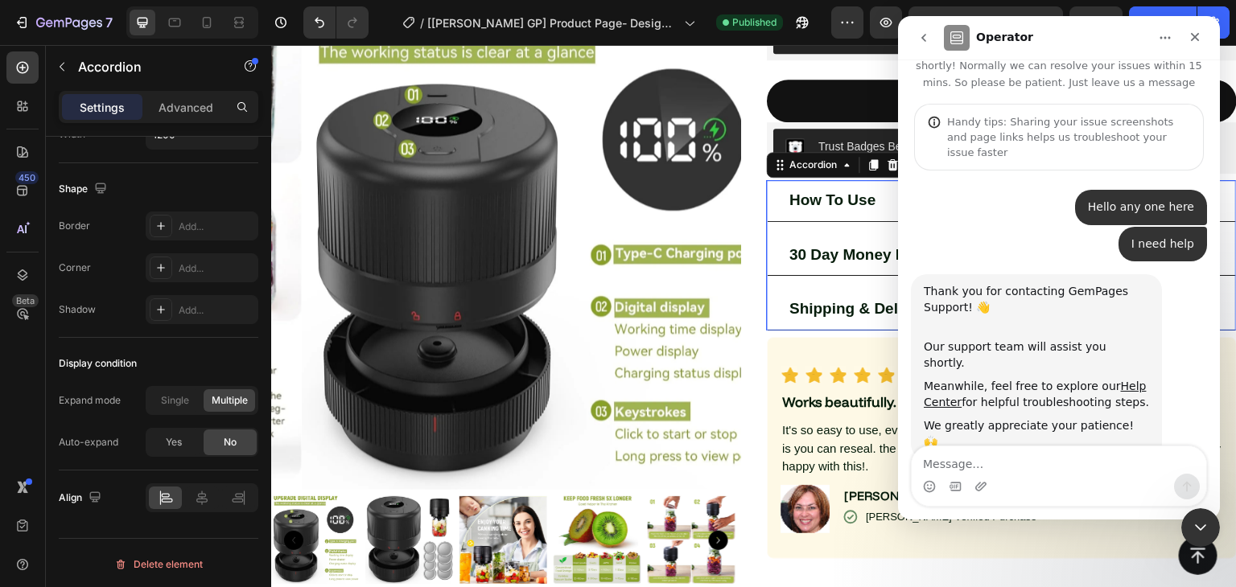
click at [1003, 462] on textarea "Message…" at bounding box center [1058, 459] width 294 height 27
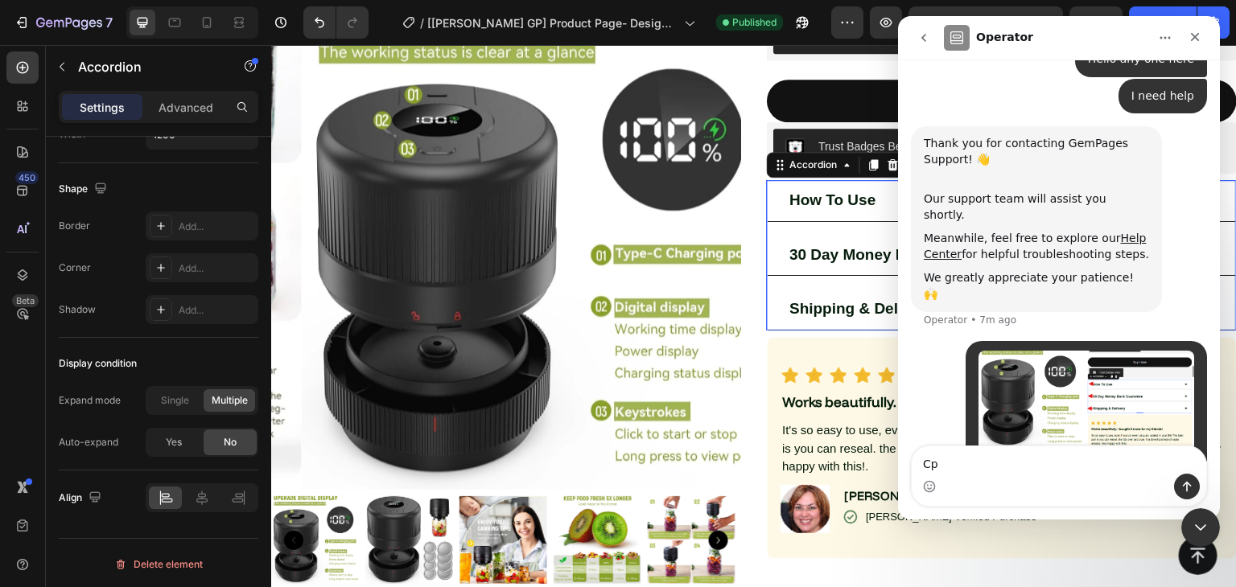
type textarea "C"
type textarea "Can you please align this text to left"
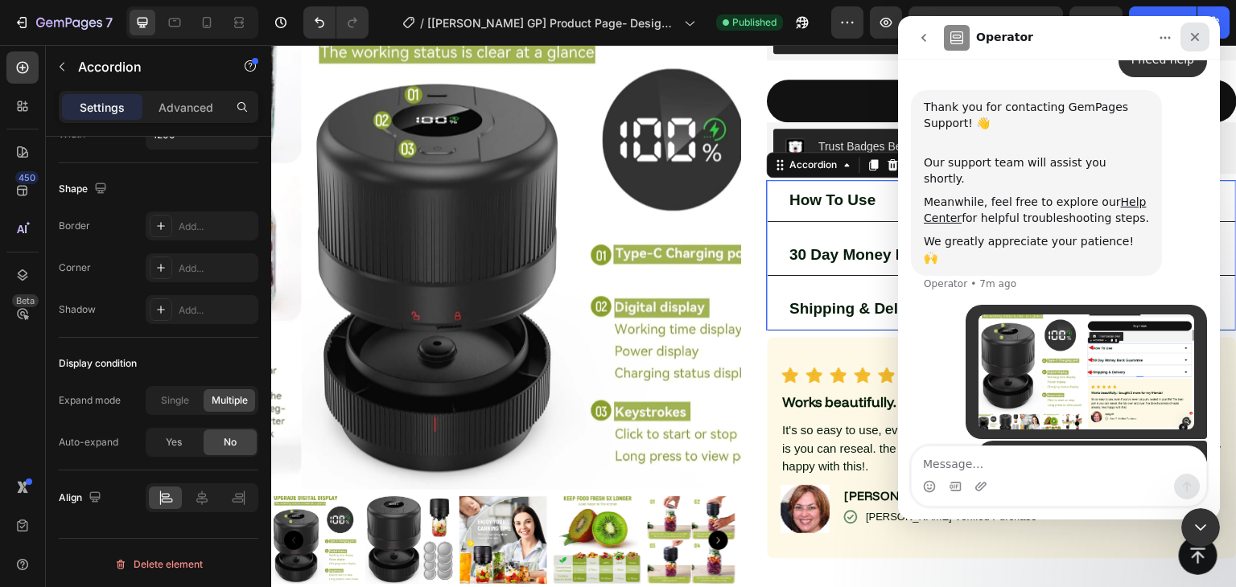
click at [1188, 32] on icon "Close" at bounding box center [1194, 37] width 13 height 13
